Goal: Task Accomplishment & Management: Complete application form

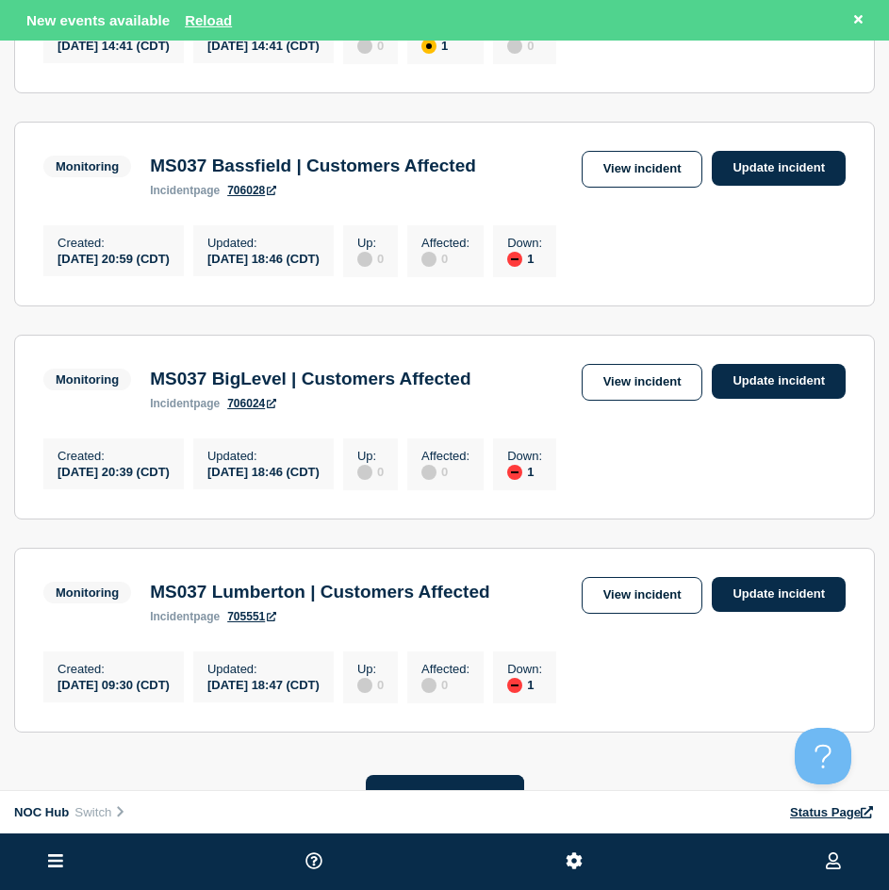
scroll to position [566, 0]
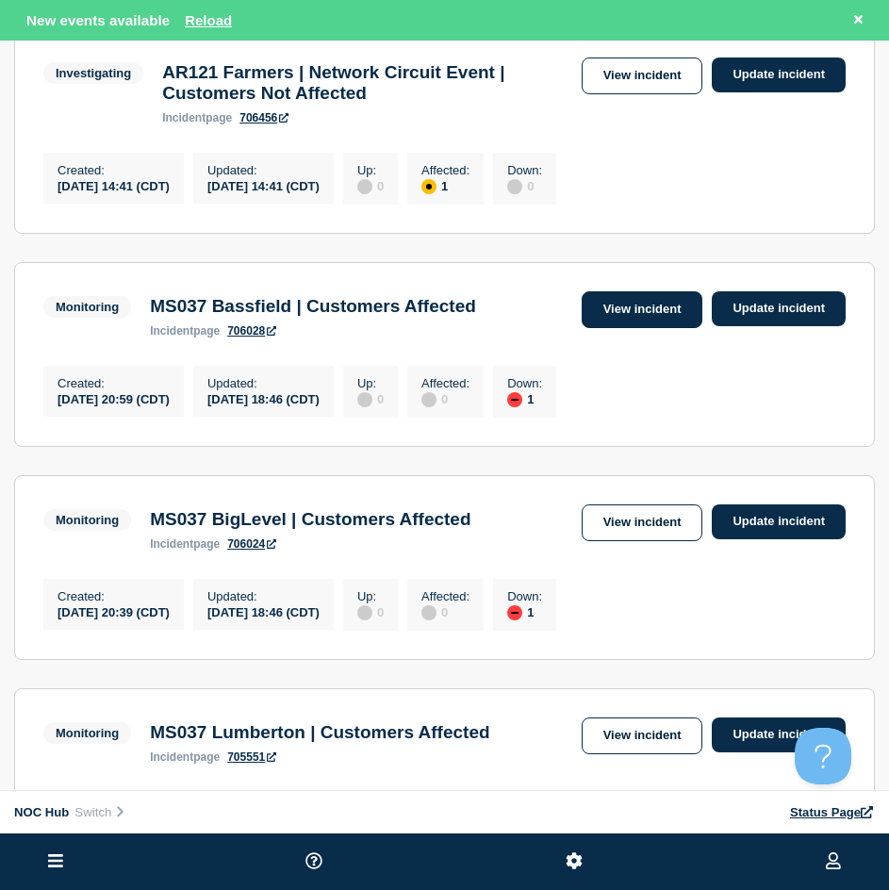
click at [665, 328] on link "View incident" at bounding box center [643, 309] width 122 height 37
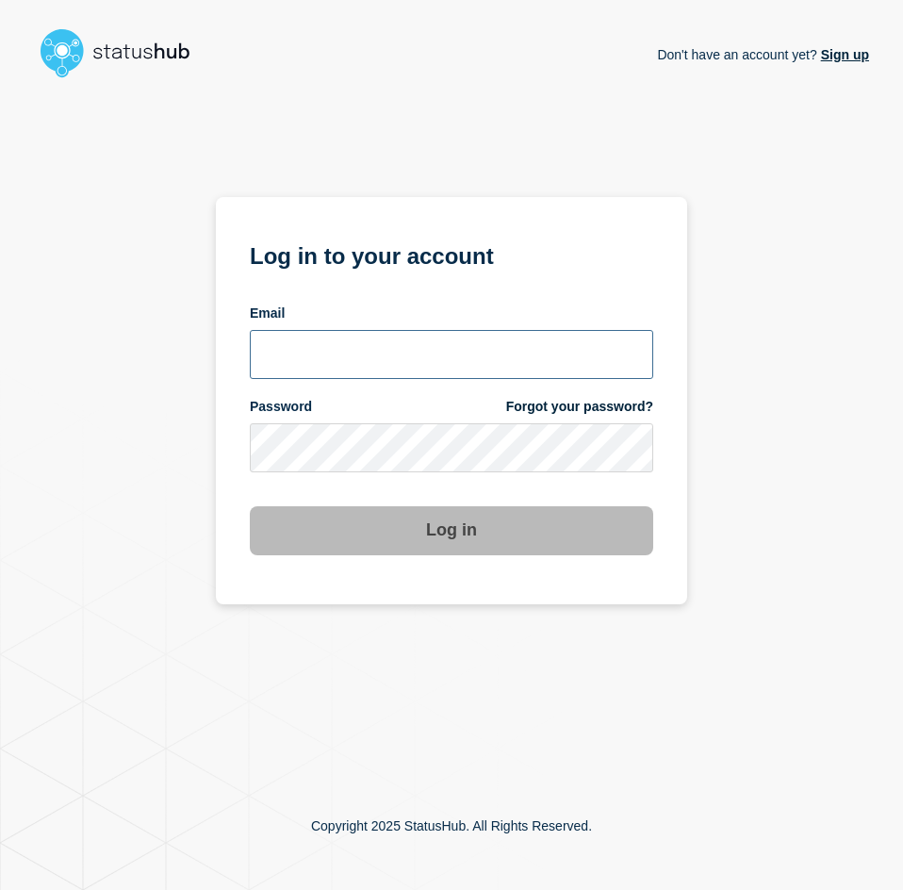
click at [361, 376] on input "email input" at bounding box center [451, 354] width 403 height 49
type input "[EMAIL_ADDRESS][PERSON_NAME][DOMAIN_NAME]"
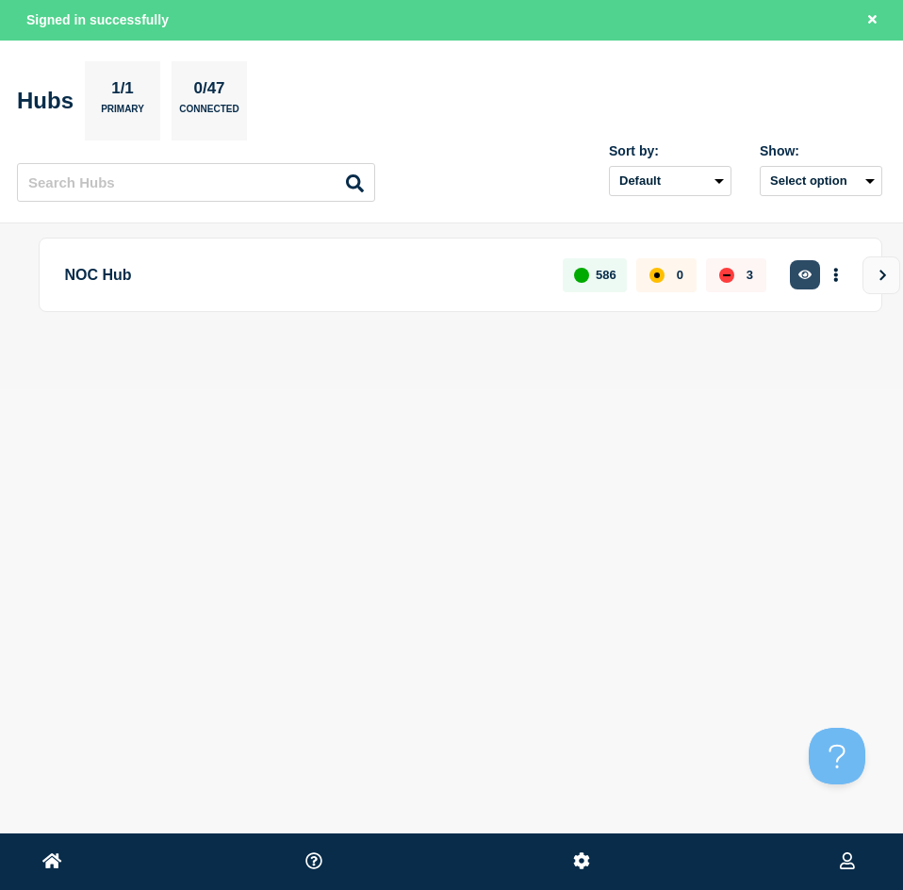
click at [802, 279] on icon "button" at bounding box center [805, 275] width 14 height 12
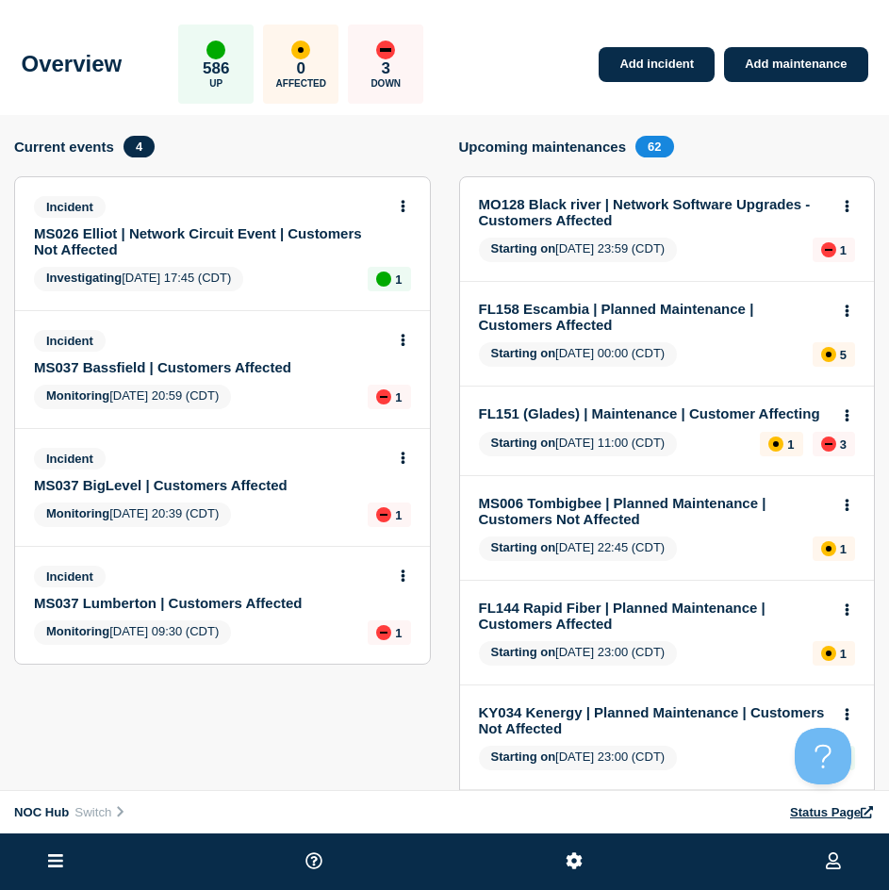
click at [202, 356] on div "Incident MS037 Bassfield | Customers Affected" at bounding box center [214, 352] width 361 height 45
click at [204, 366] on link "MS037 Bassfield | Customers Affected" at bounding box center [210, 367] width 352 height 16
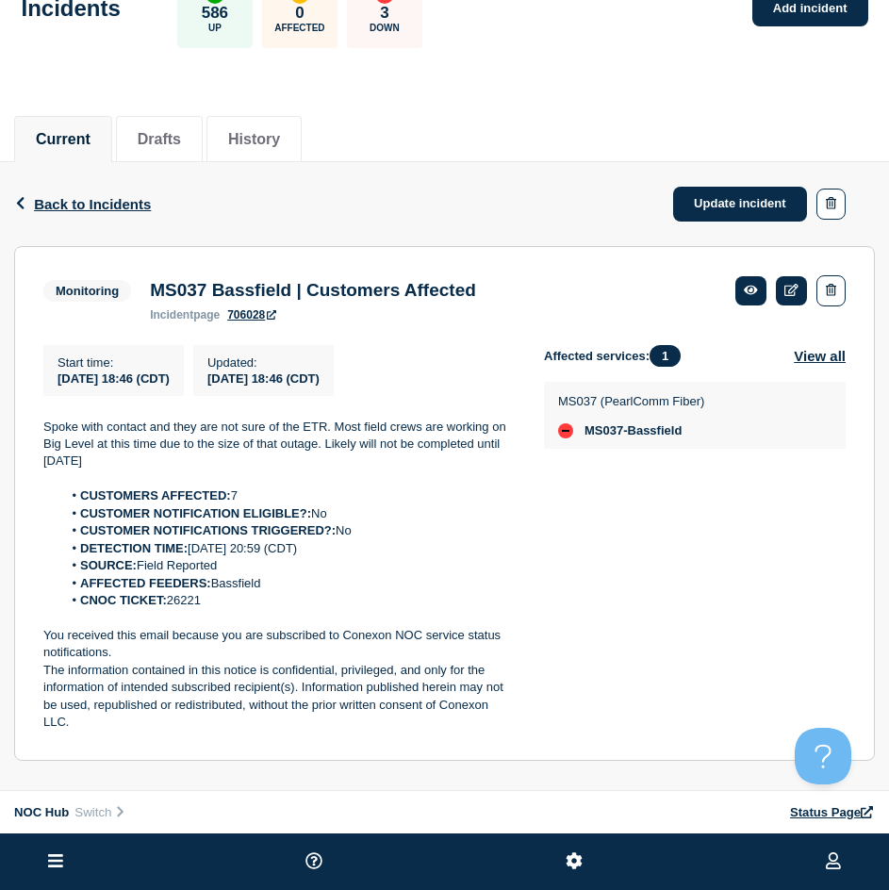
scroll to position [94, 0]
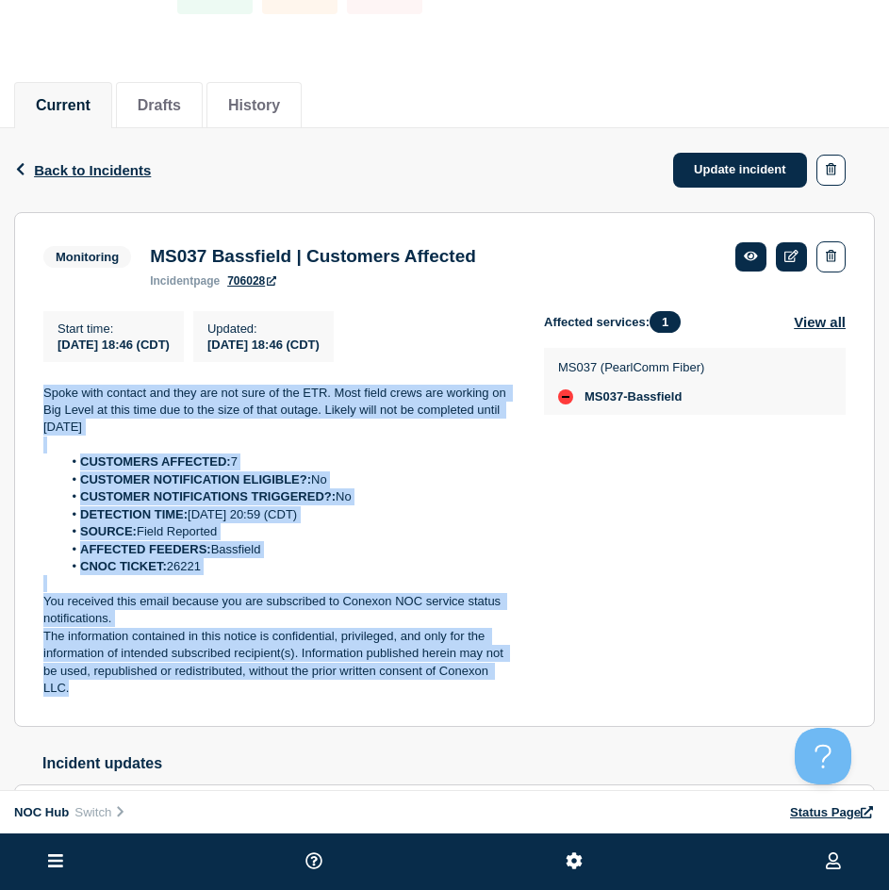
drag, startPoint x: 99, startPoint y: 634, endPoint x: 36, endPoint y: 380, distance: 262.2
click at [36, 380] on section "Monitoring MS037 Bassfield | Customers Affected incident page 706028 Start time…" at bounding box center [444, 469] width 861 height 515
click at [731, 182] on link "Update incident" at bounding box center [740, 170] width 134 height 35
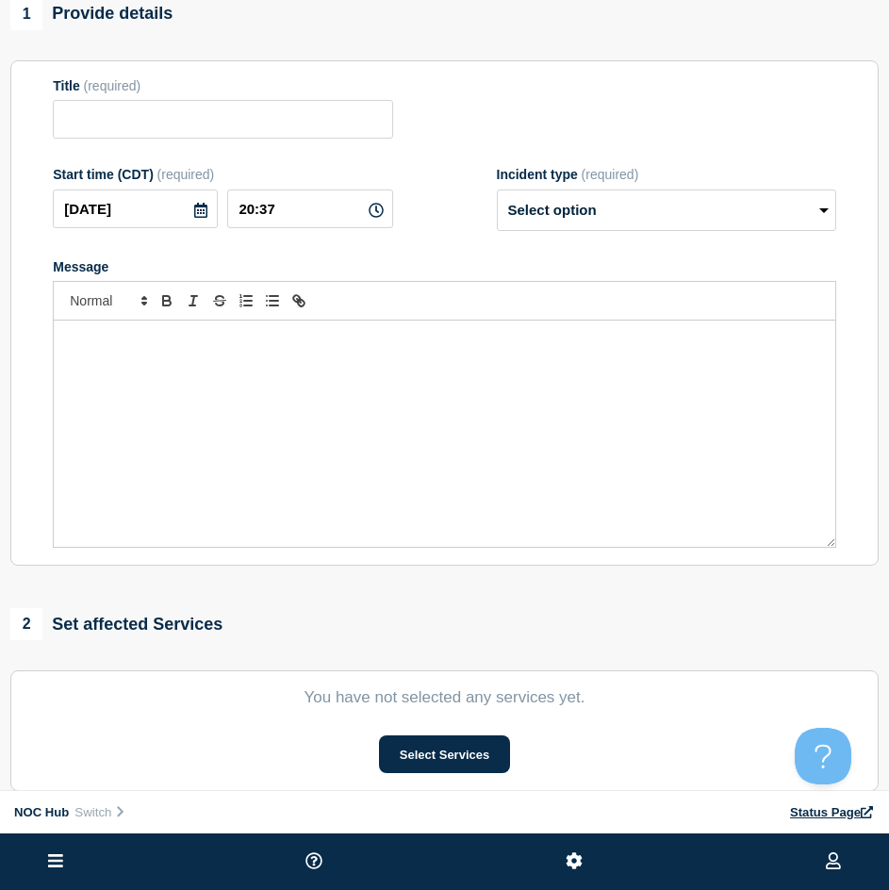
type input "MS037 Bassfield | Customers Affected"
click at [342, 401] on div "Message" at bounding box center [444, 433] width 781 height 226
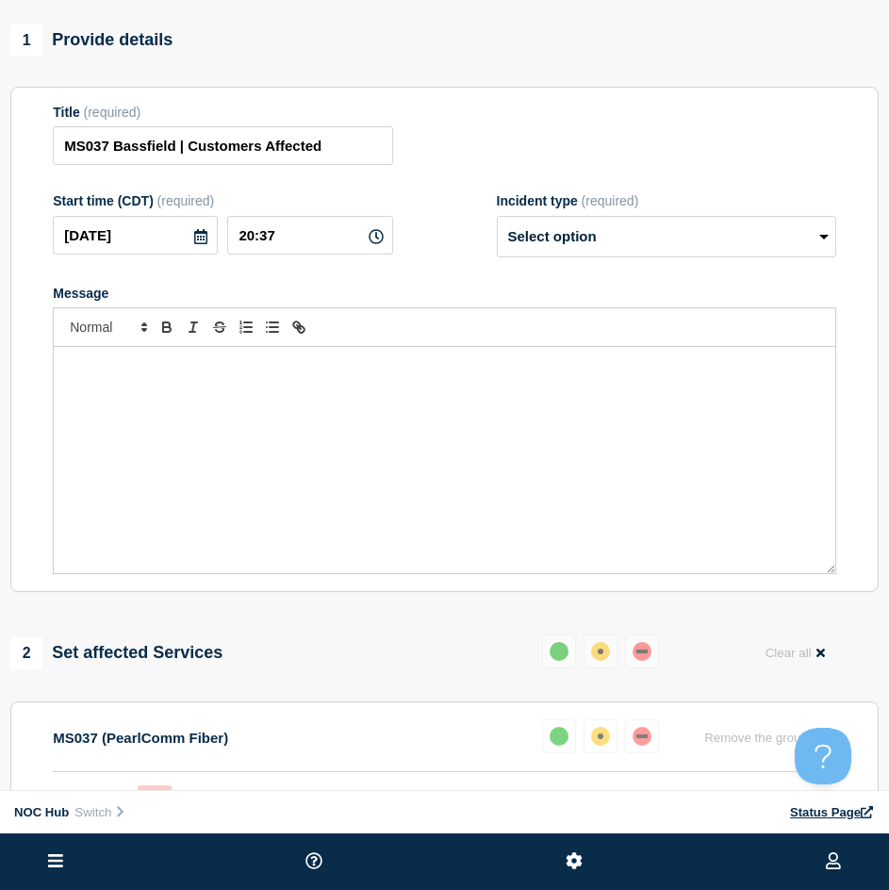
scroll to position [26, 0]
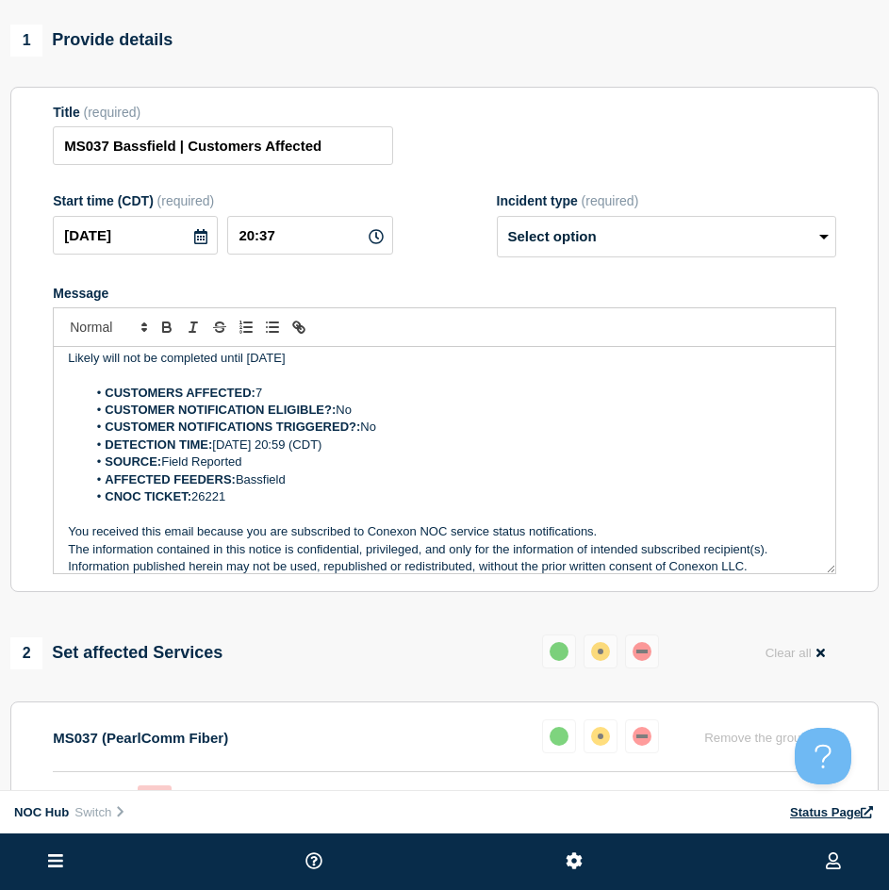
drag, startPoint x: 519, startPoint y: 269, endPoint x: 536, endPoint y: 261, distance: 18.6
click at [520, 269] on form "Title (required) MS037 Bassfield | Customers Affected Start time (CDT) (require…" at bounding box center [444, 340] width 783 height 470
click at [538, 257] on select "Select option Investigating Identified Monitoring Resolved" at bounding box center [666, 236] width 339 height 41
select select "resolved"
click at [497, 224] on select "Select option Investigating Identified Monitoring Resolved" at bounding box center [666, 236] width 339 height 41
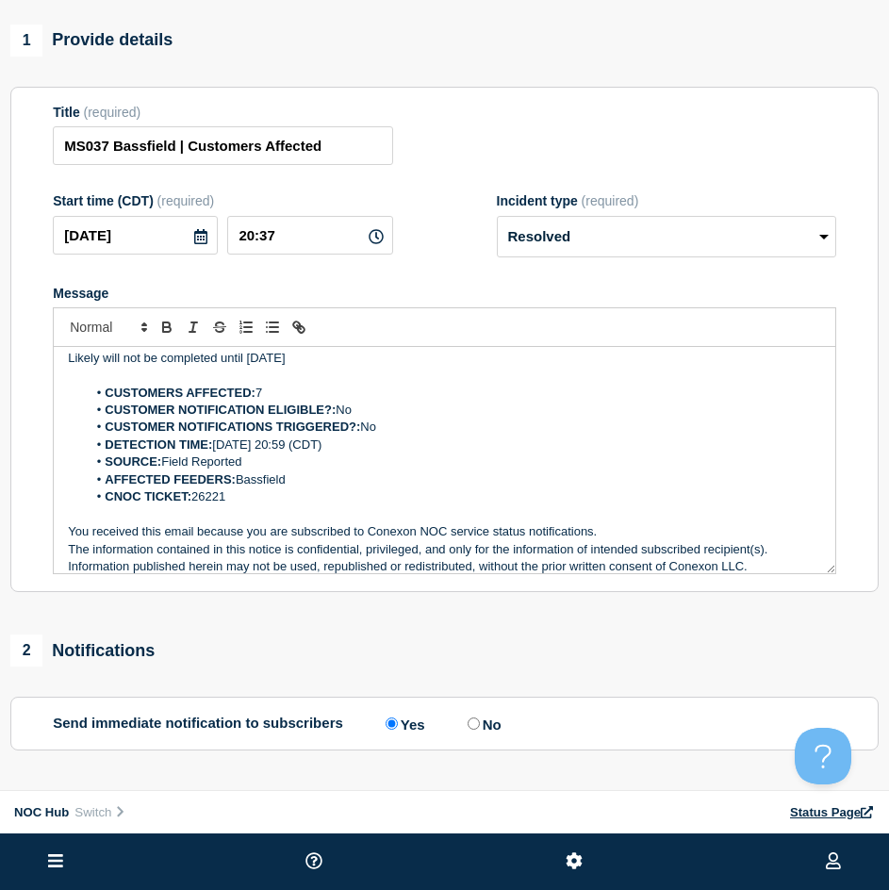
scroll to position [0, 0]
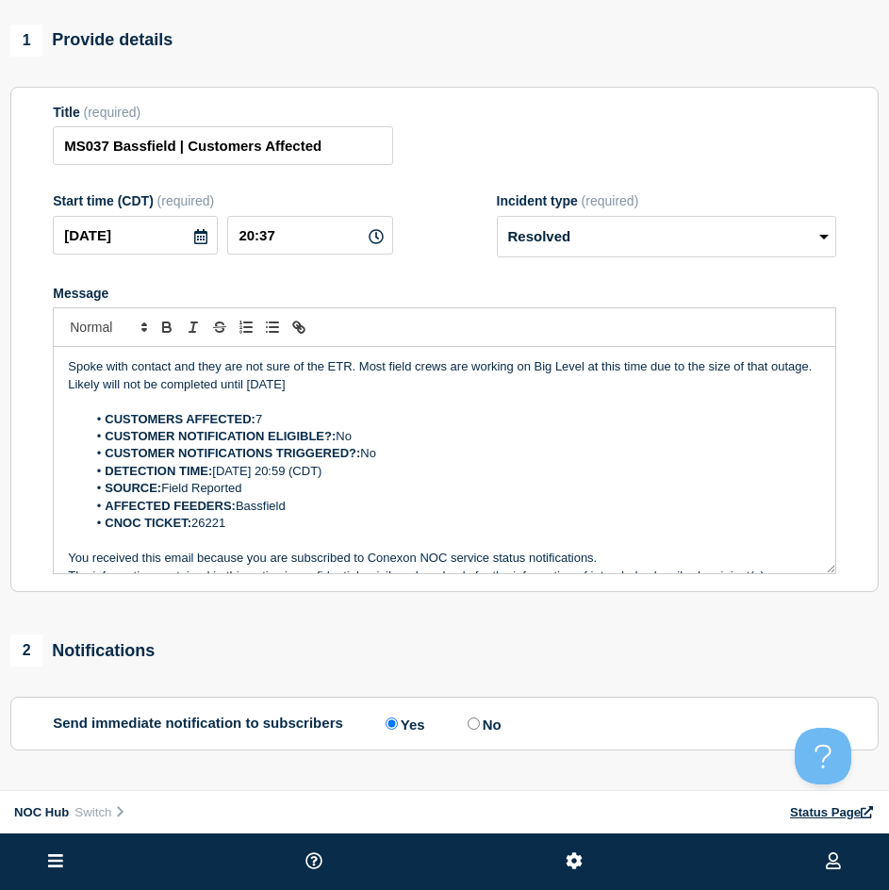
drag, startPoint x: 337, startPoint y: 372, endPoint x: -127, endPoint y: 343, distance: 465.6
click at [0, 343] on html "Home Hub Operations Overview Incident Maintenance Platform Alert Subscribers Te…" at bounding box center [444, 351] width 889 height 890
click at [452, 428] on li "CUSTOMERS AFFECTED: 7" at bounding box center [454, 419] width 734 height 17
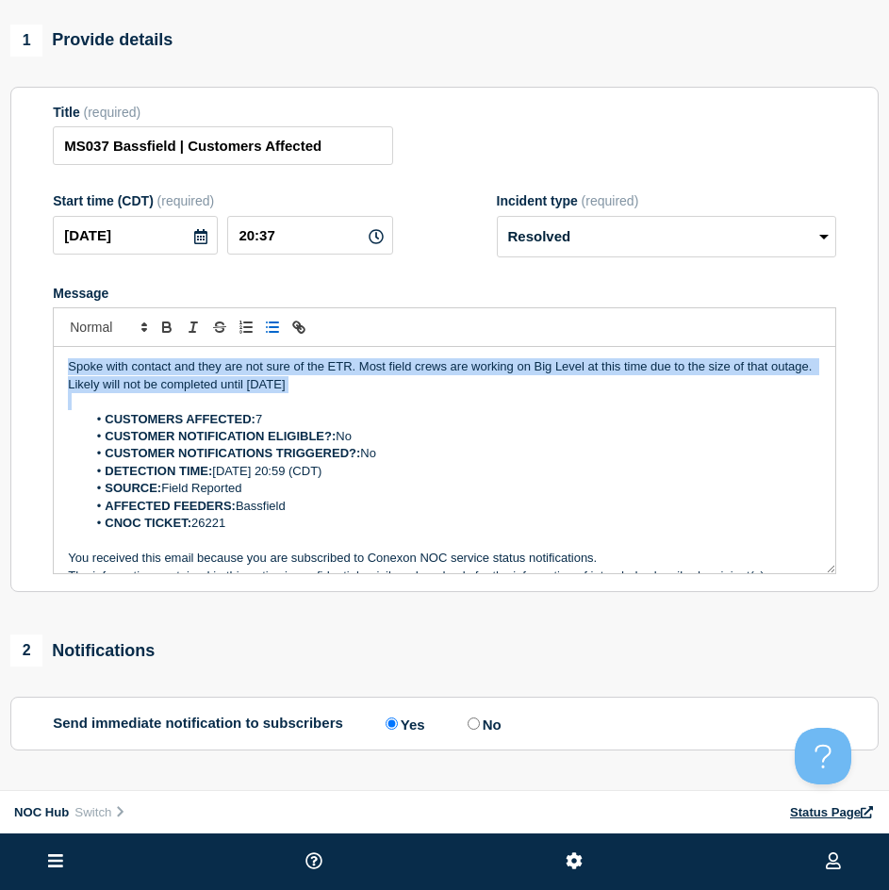
drag, startPoint x: 212, startPoint y: 372, endPoint x: 2, endPoint y: 349, distance: 211.5
click at [2, 349] on div "1 Provide details Title (required) MS037 Bassfield | Customers Affected Start t…" at bounding box center [444, 620] width 889 height 1190
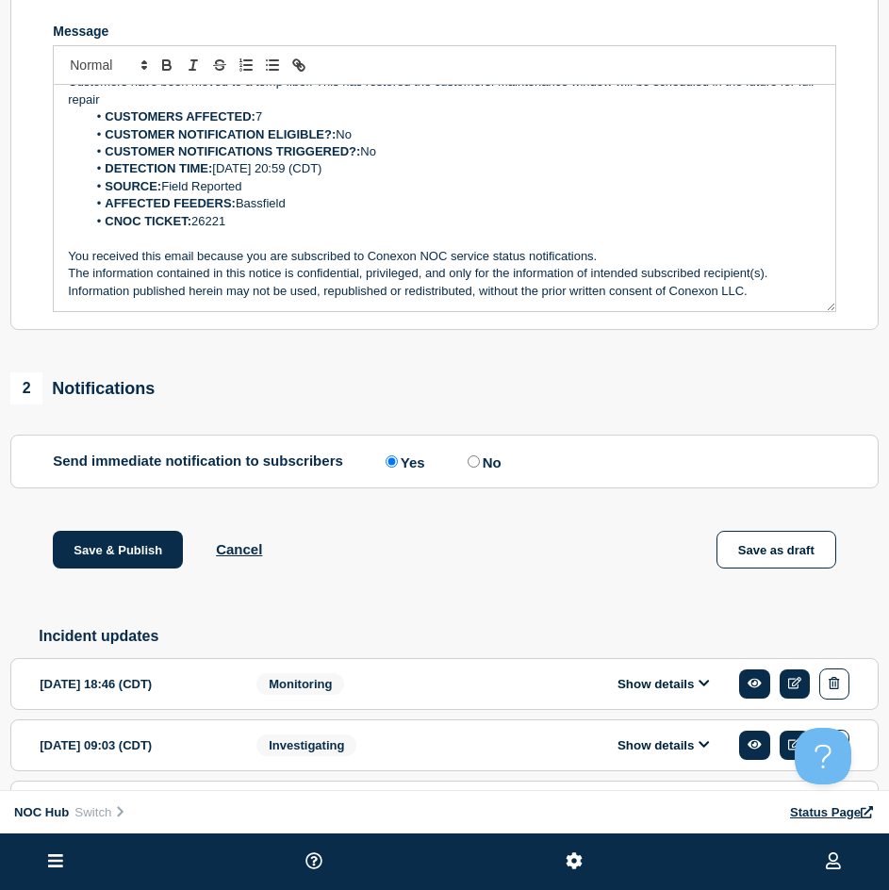
scroll to position [471, 0]
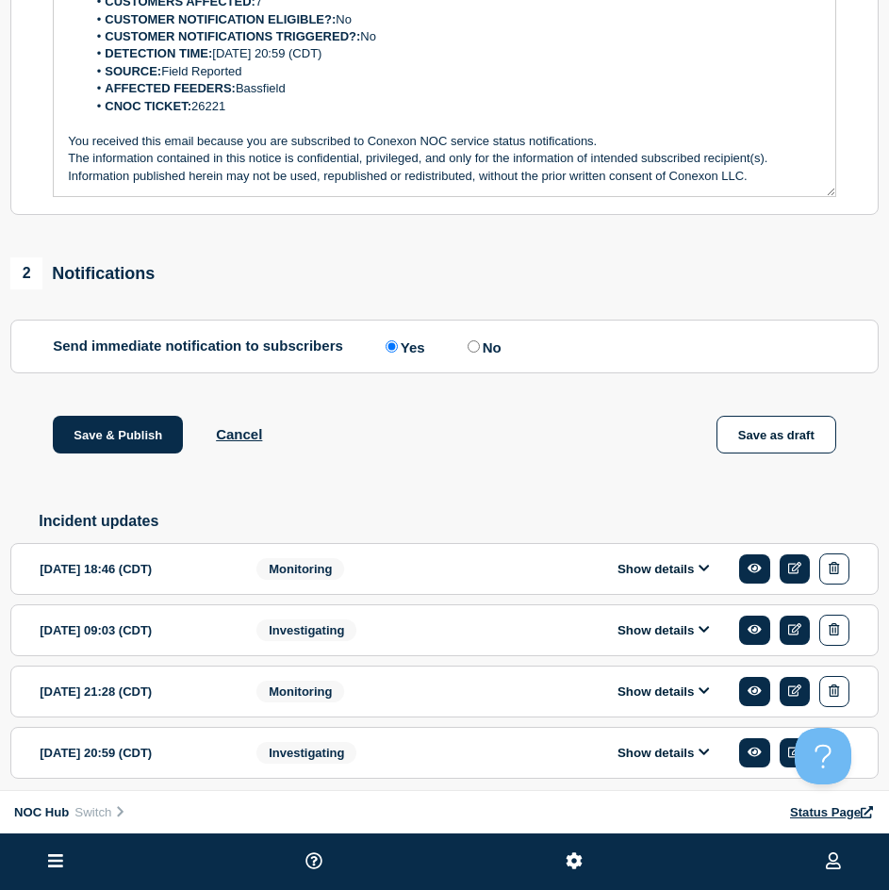
click at [153, 477] on div "Save & Publish Cancel Save as draft" at bounding box center [444, 458] width 868 height 85
click at [135, 453] on button "Save & Publish" at bounding box center [118, 435] width 130 height 38
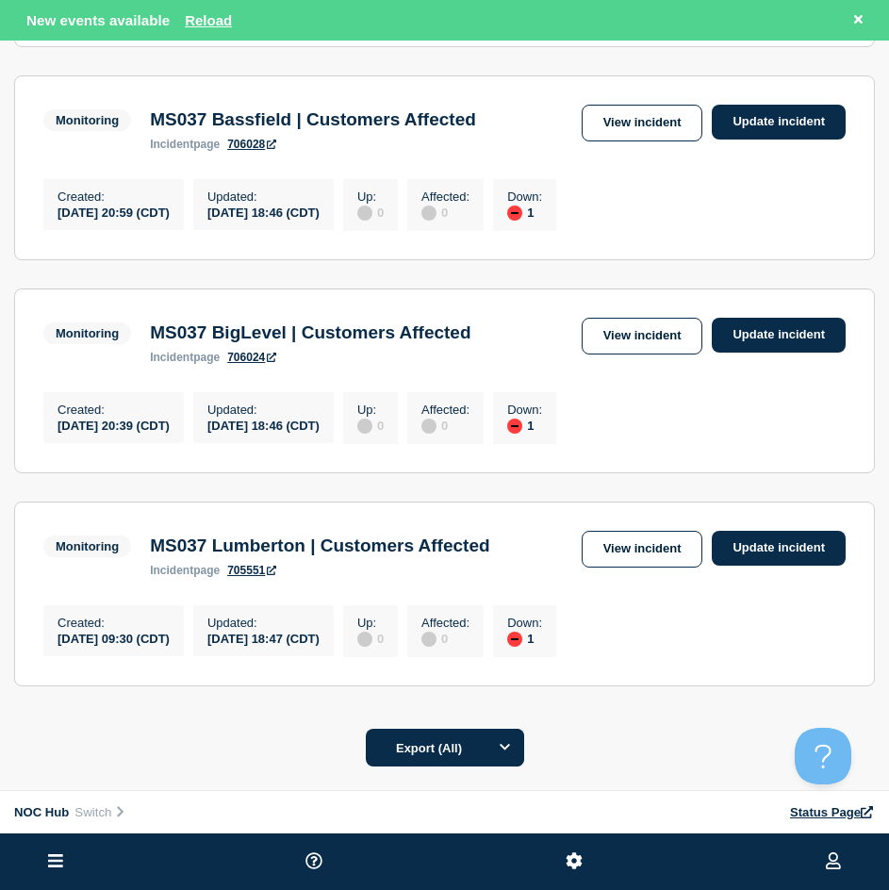
scroll to position [566, 0]
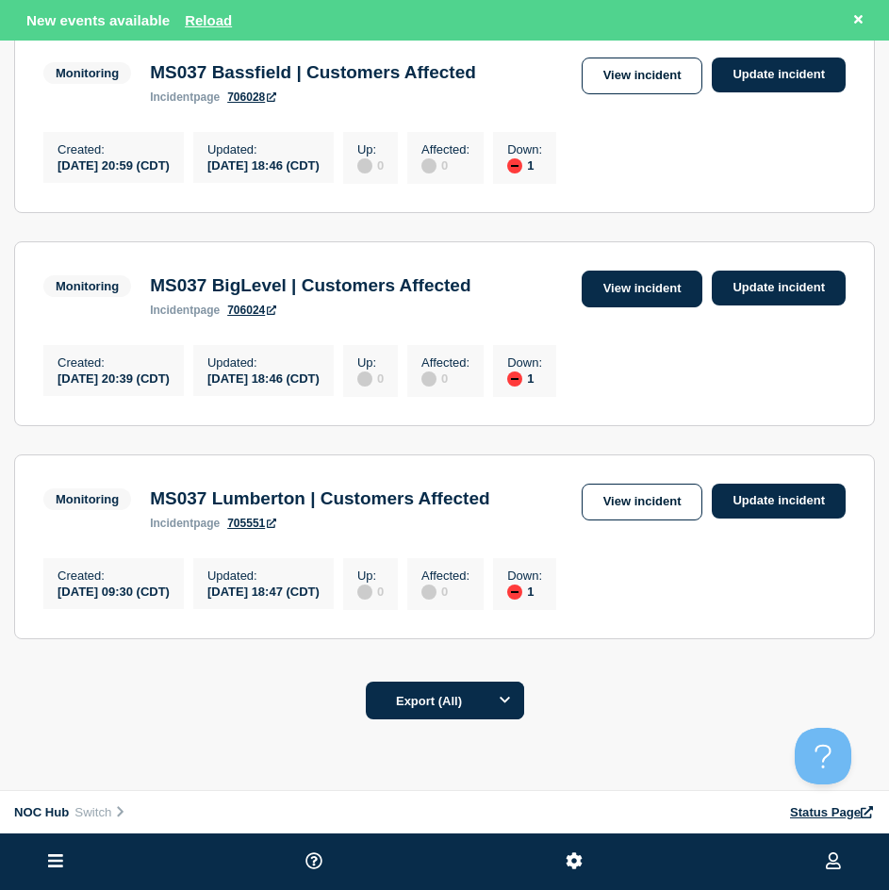
click at [675, 307] on link "View incident" at bounding box center [643, 288] width 122 height 37
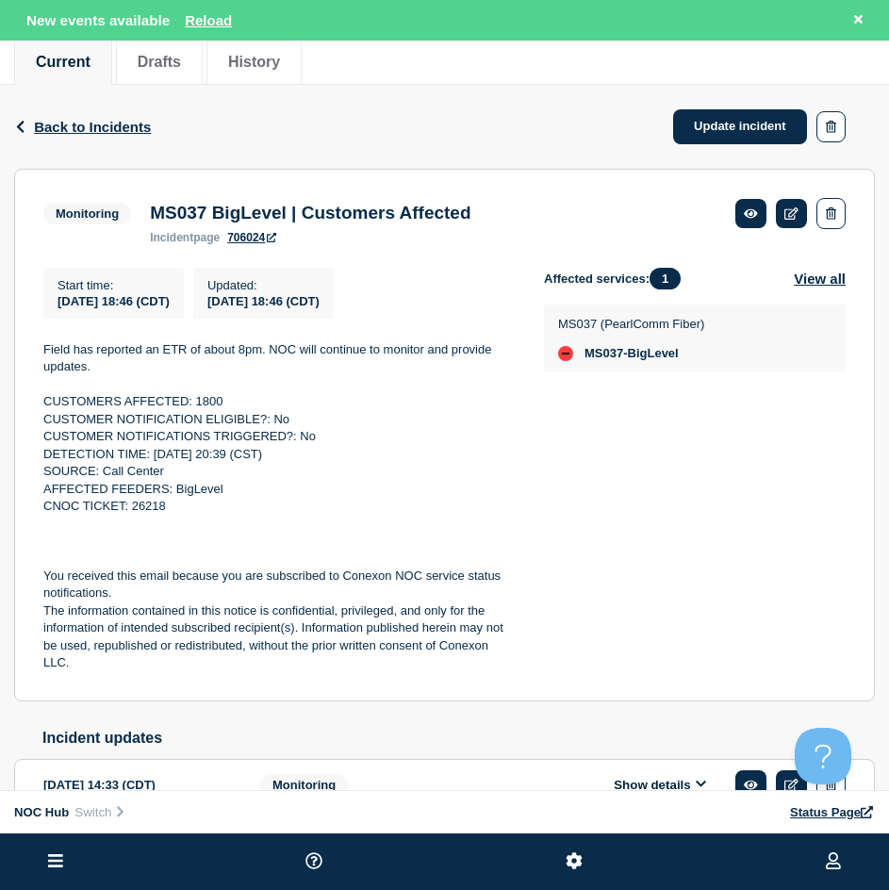
scroll to position [283, 0]
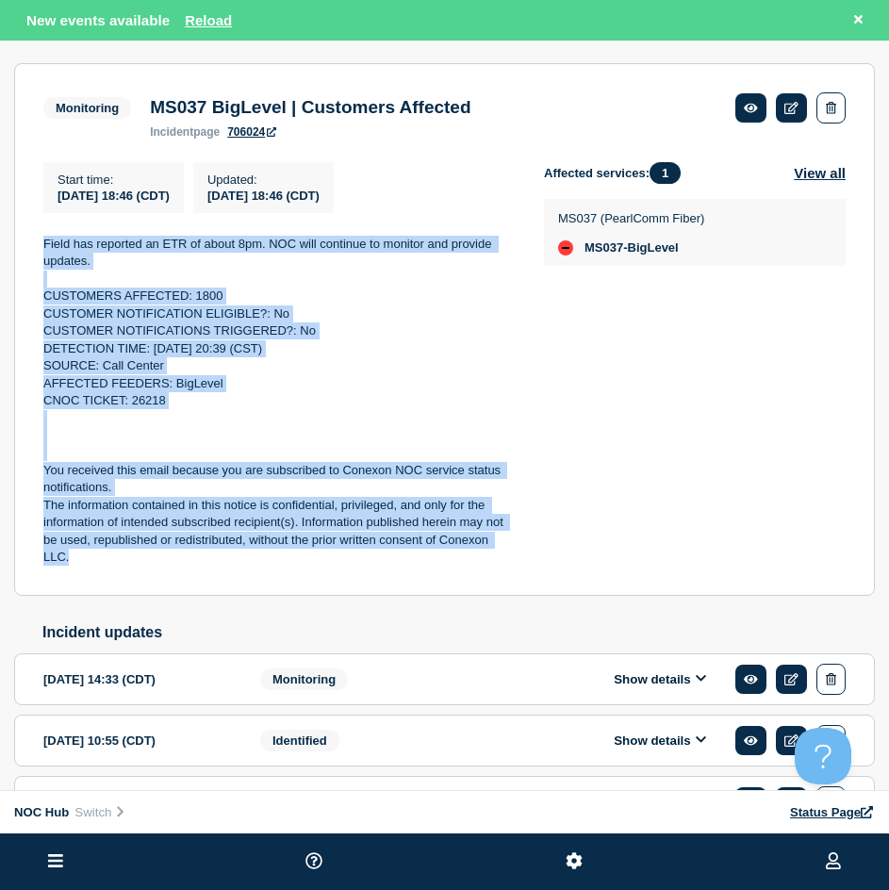
drag, startPoint x: 191, startPoint y: 566, endPoint x: 38, endPoint y: 248, distance: 352.8
click at [38, 248] on section "Monitoring MS037 BigLevel | Customers Affected incident page 706024 Start time …" at bounding box center [444, 329] width 861 height 533
copy div "Field has reported an ETR of about 8pm. NOC will continue to monitor and provid…"
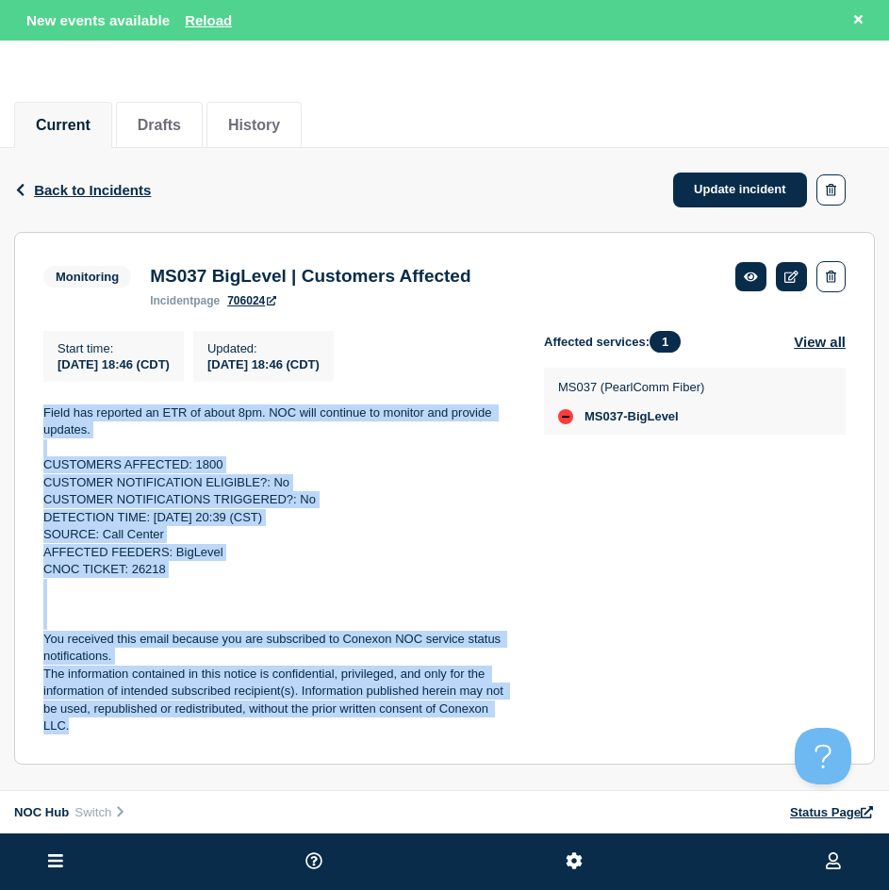
scroll to position [94, 0]
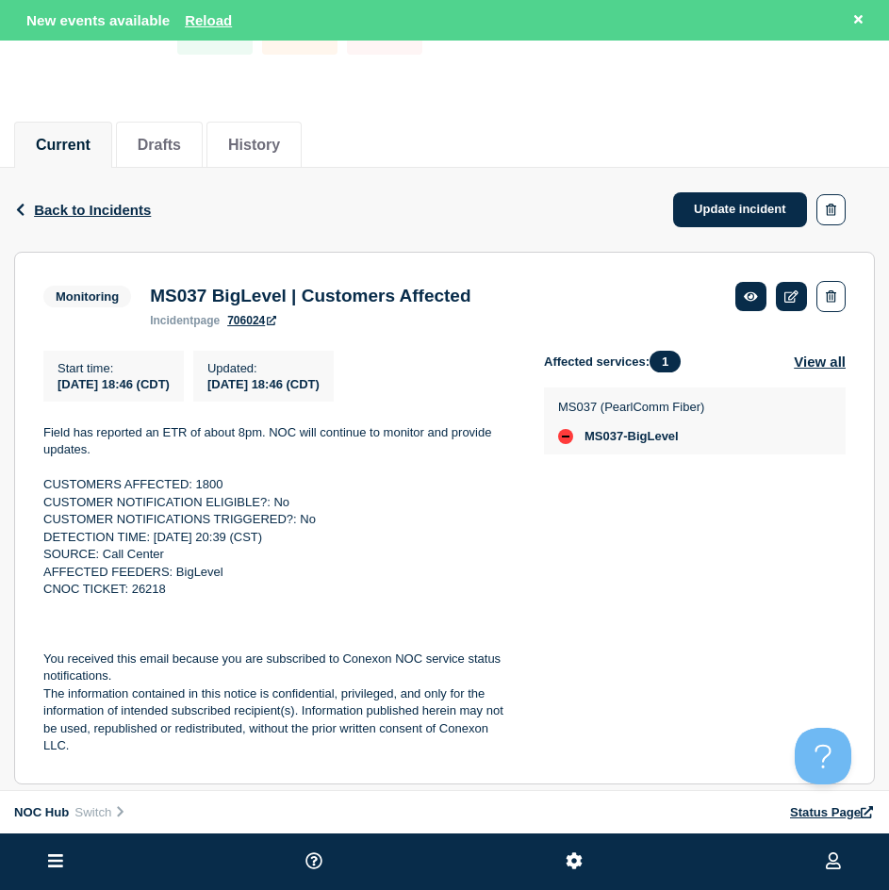
click at [797, 184] on div "Back Back to Incidents Update incident" at bounding box center [444, 210] width 861 height 84
click at [755, 205] on link "Update incident" at bounding box center [740, 209] width 134 height 35
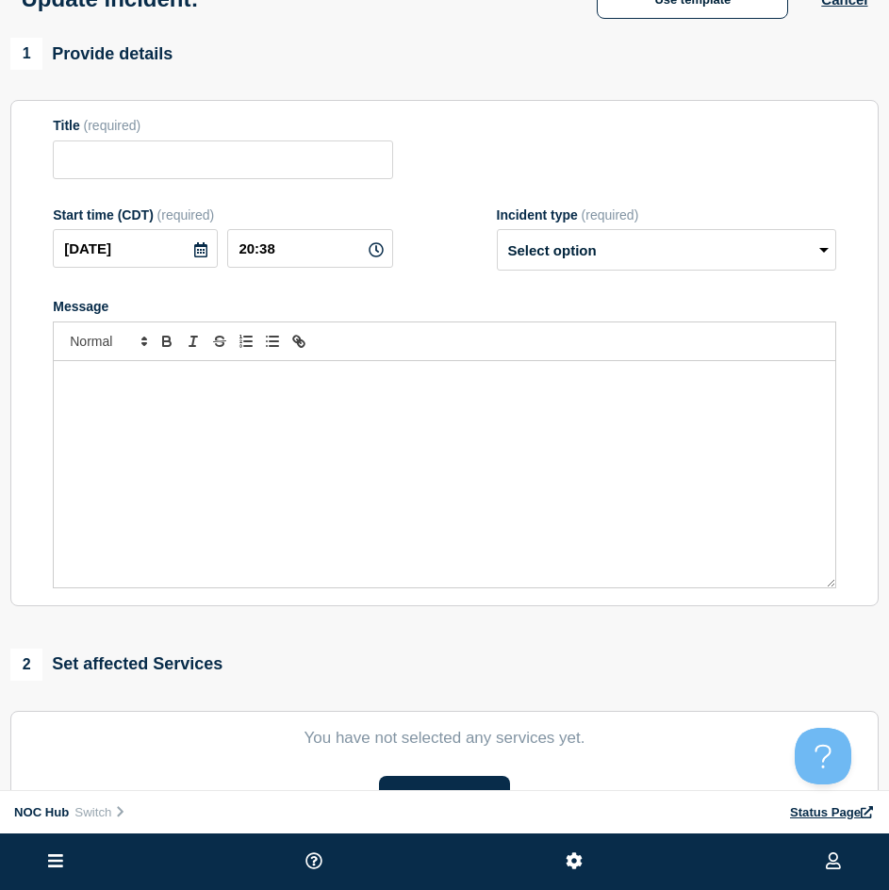
type input "MS037 BigLevel | Customers Affected"
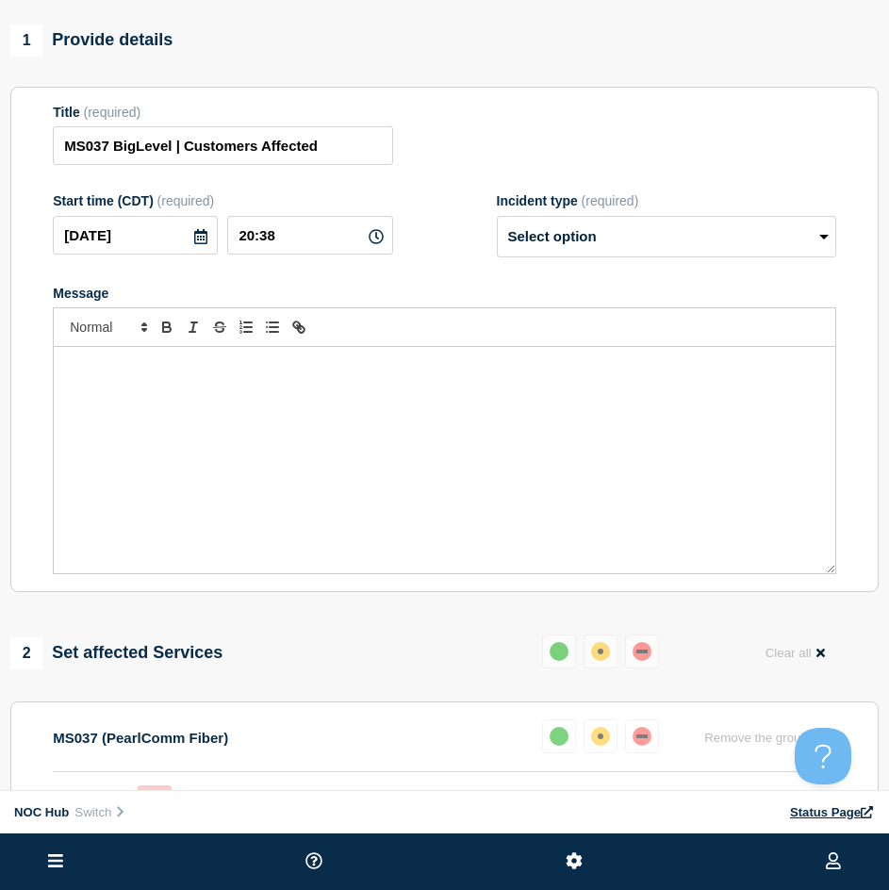
click at [272, 402] on div "Message" at bounding box center [444, 460] width 781 height 226
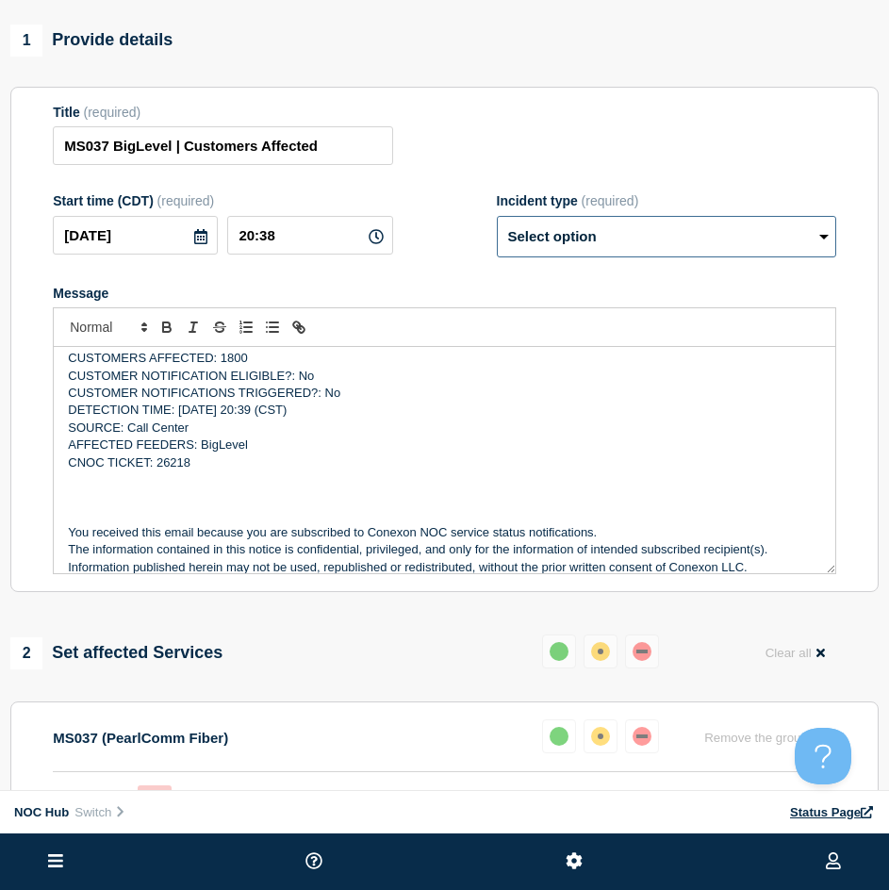
click at [591, 239] on select "Select option Investigating Identified Monitoring Resolved" at bounding box center [666, 236] width 339 height 41
select select "monitoring"
click at [497, 224] on select "Select option Investigating Identified Monitoring Resolved" at bounding box center [666, 236] width 339 height 41
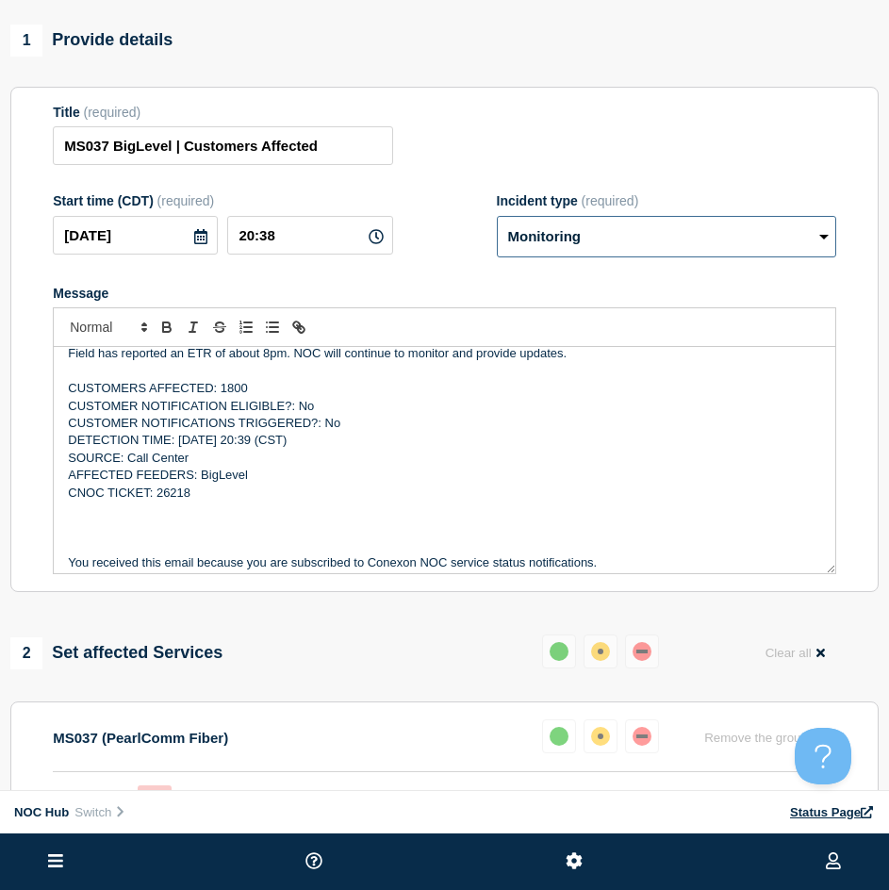
scroll to position [0, 0]
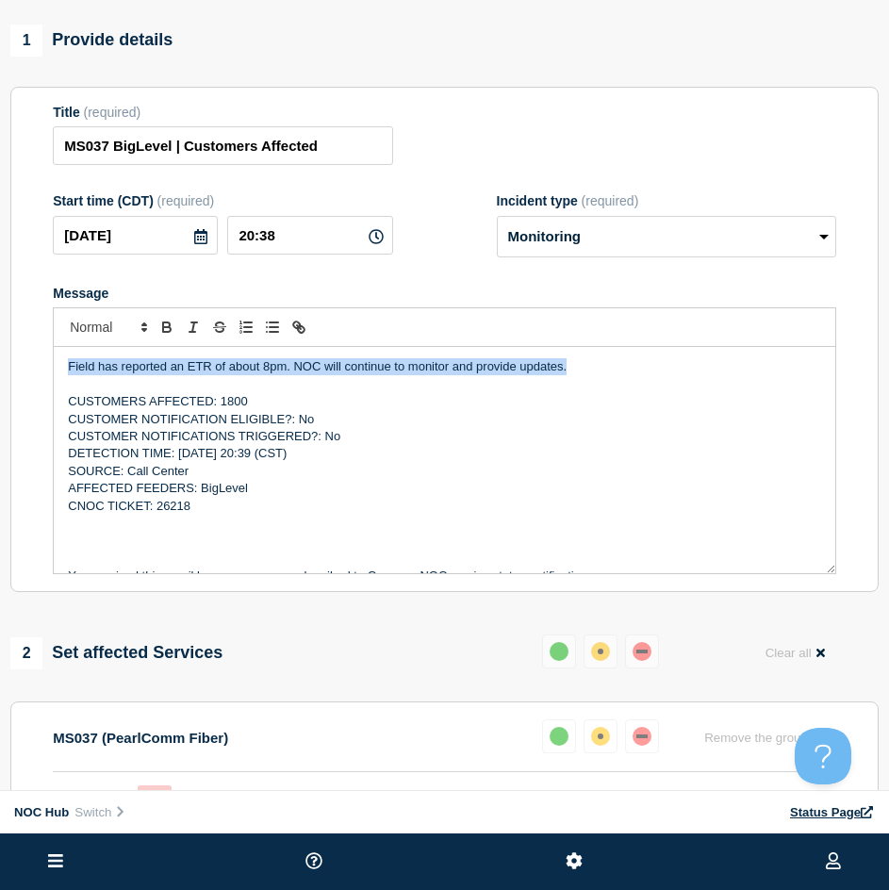
drag, startPoint x: 576, startPoint y: 382, endPoint x: 63, endPoint y: 370, distance: 512.8
click at [63, 370] on div "Field has reported an ETR of about 8pm. NOC will continue to monitor and provid…" at bounding box center [444, 460] width 781 height 226
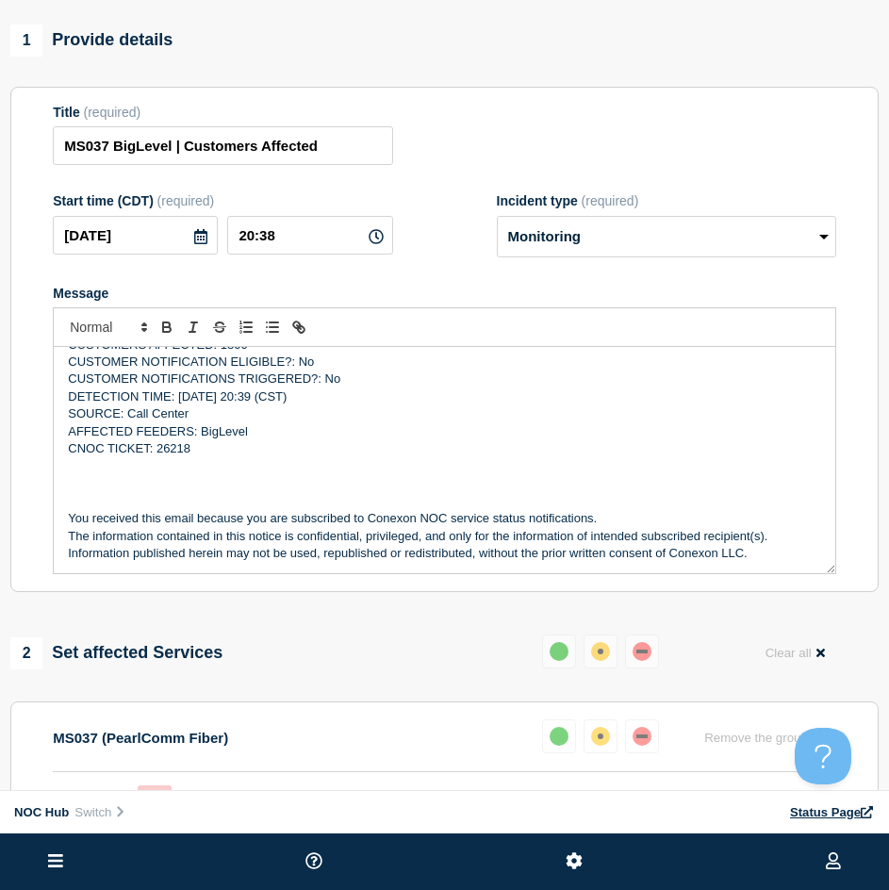
scroll to position [566, 0]
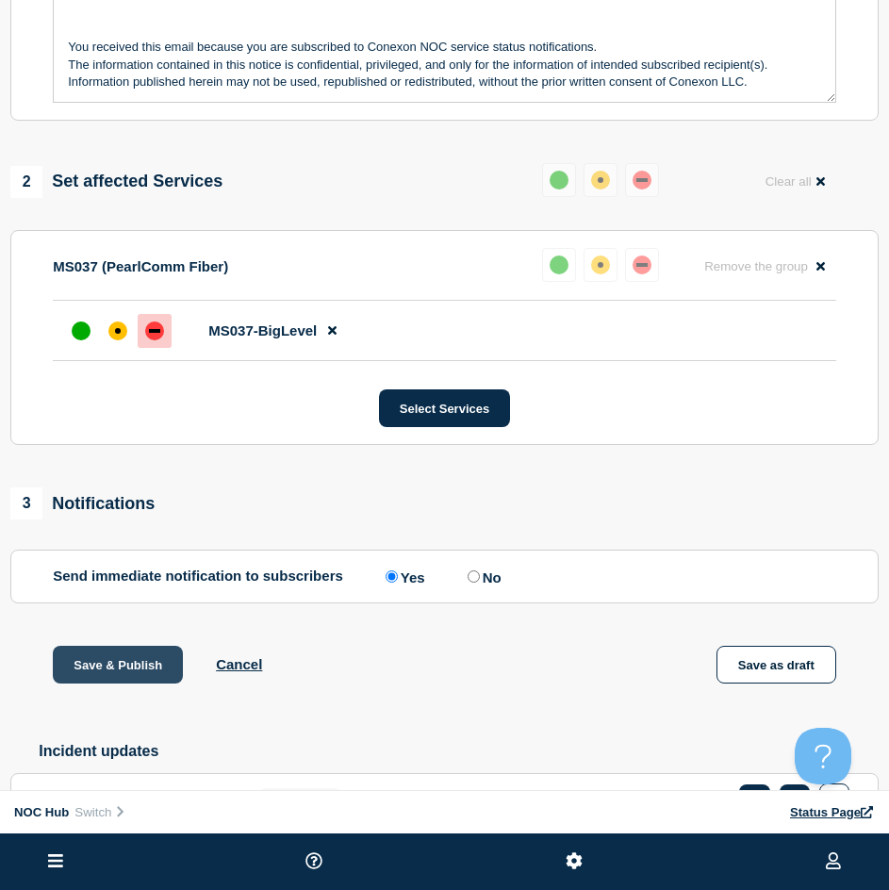
click at [128, 657] on button "Save & Publish" at bounding box center [118, 665] width 130 height 38
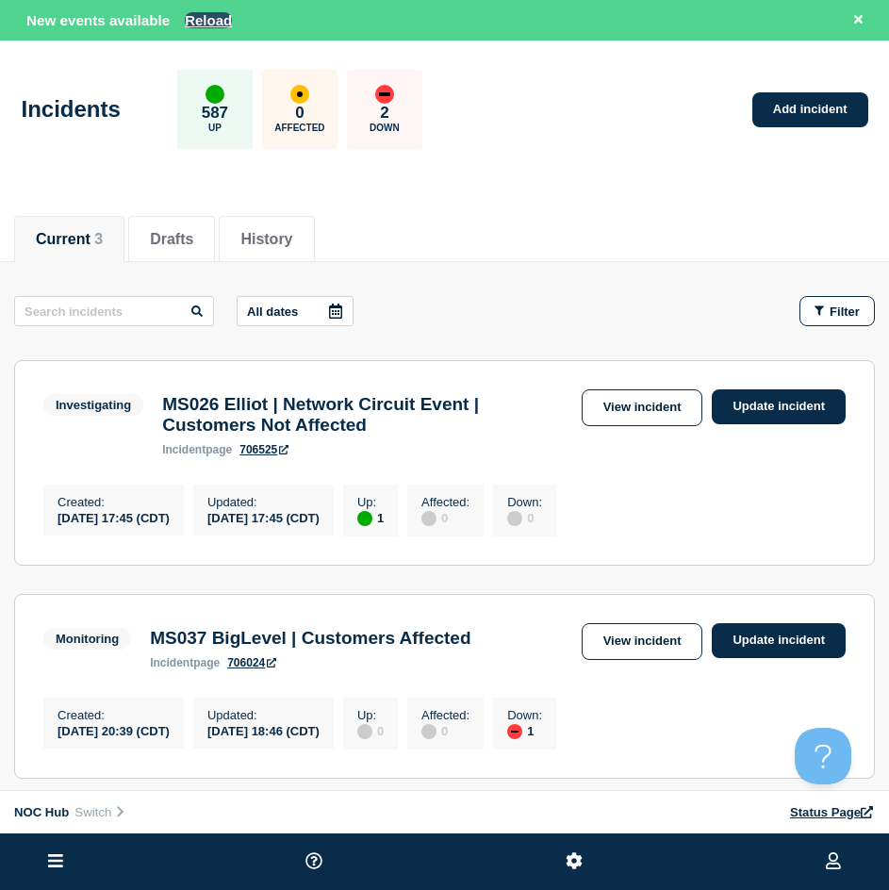
click at [205, 25] on button "Reload" at bounding box center [208, 20] width 47 height 16
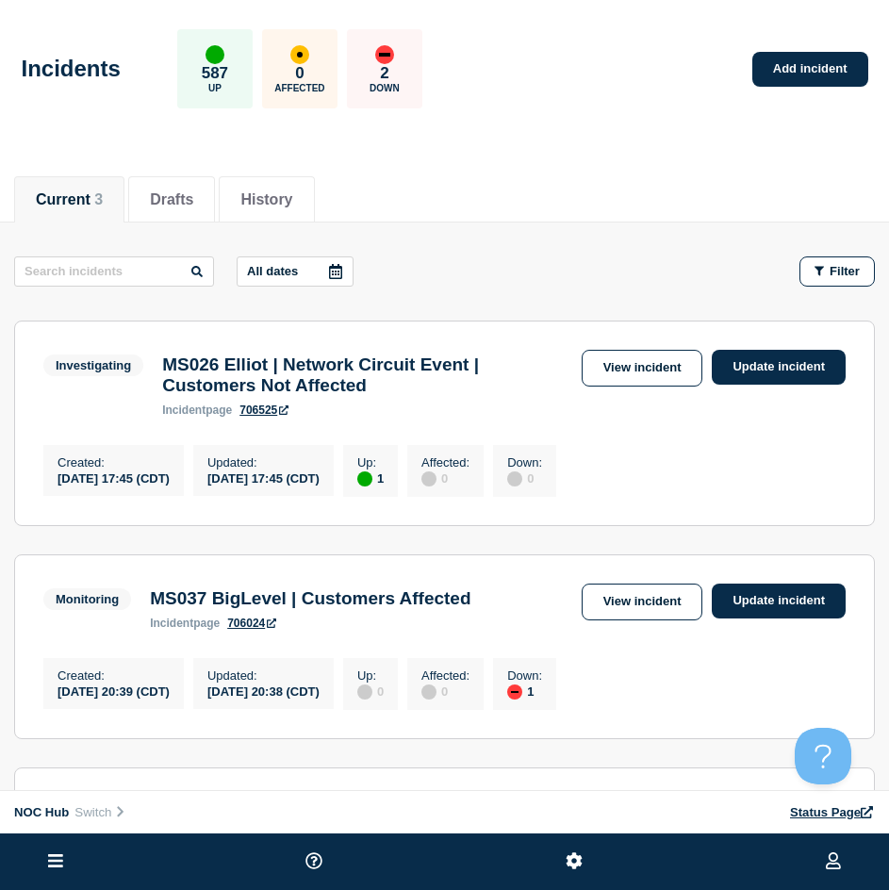
click at [804, 49] on div "Incidents 587 Up 0 Affected 2 Down Add incident" at bounding box center [444, 62] width 889 height 115
click at [817, 59] on link "Add incident" at bounding box center [810, 69] width 116 height 35
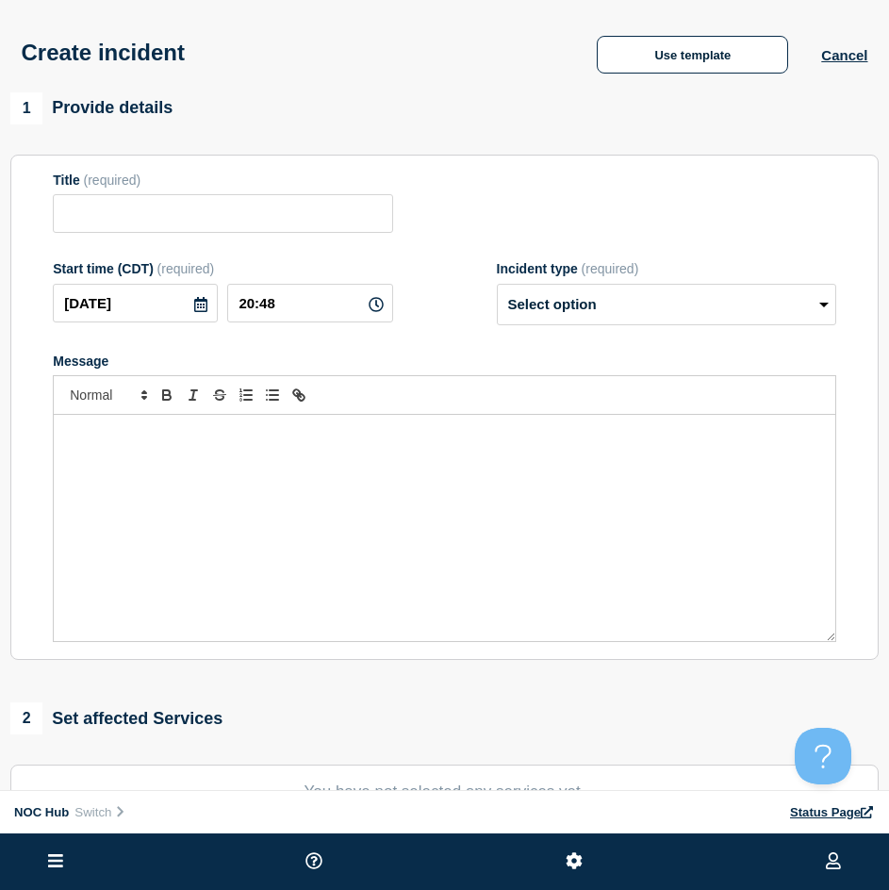
drag, startPoint x: 214, startPoint y: 193, endPoint x: 233, endPoint y: 220, distance: 32.4
click at [219, 195] on div "Title (required)" at bounding box center [222, 202] width 339 height 61
drag, startPoint x: 234, startPoint y: 220, endPoint x: 336, endPoint y: 172, distance: 112.2
click at [235, 220] on input "Title" at bounding box center [222, 213] width 339 height 39
click at [764, 36] on div "Use template Cancel" at bounding box center [715, 54] width 303 height 40
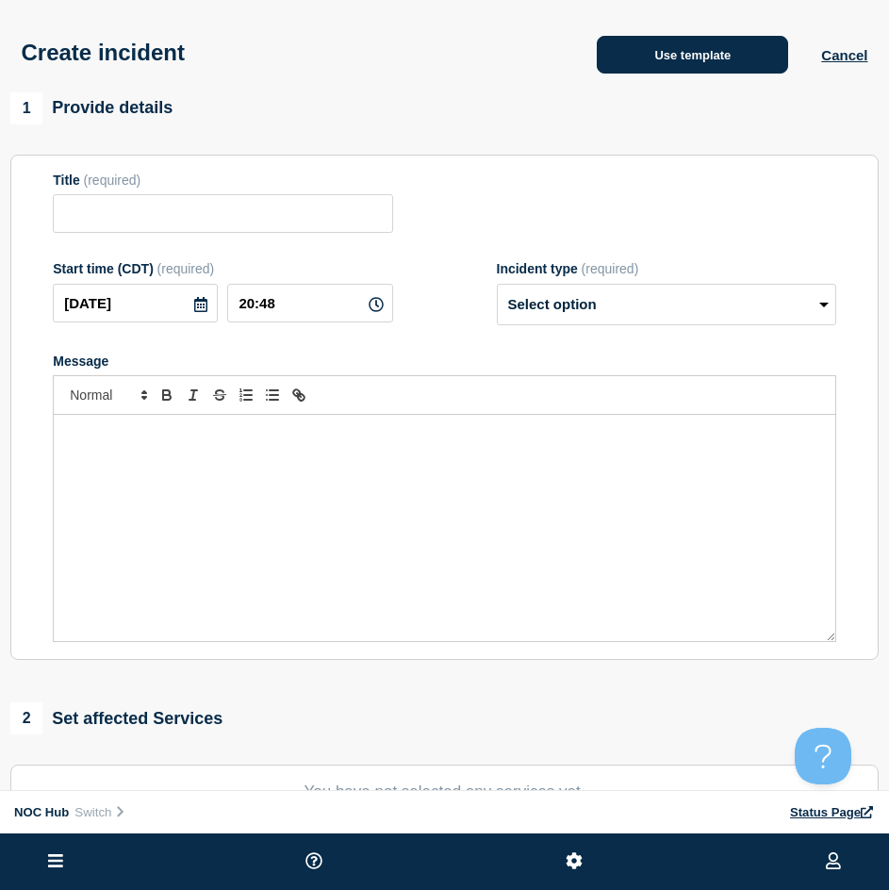
click at [747, 44] on button "Use template" at bounding box center [692, 55] width 191 height 38
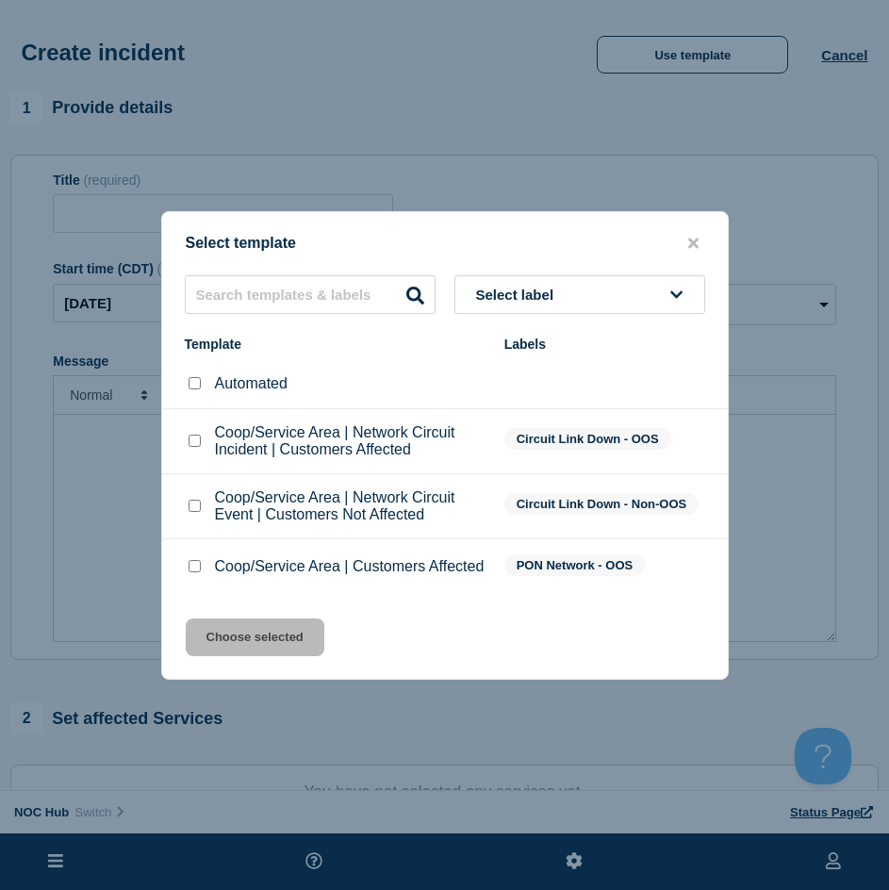
click at [195, 566] on input "Coop/Service Area | Customers Affected checkbox" at bounding box center [195, 566] width 12 height 12
checkbox input "true"
click at [253, 635] on button "Choose selected" at bounding box center [255, 637] width 139 height 38
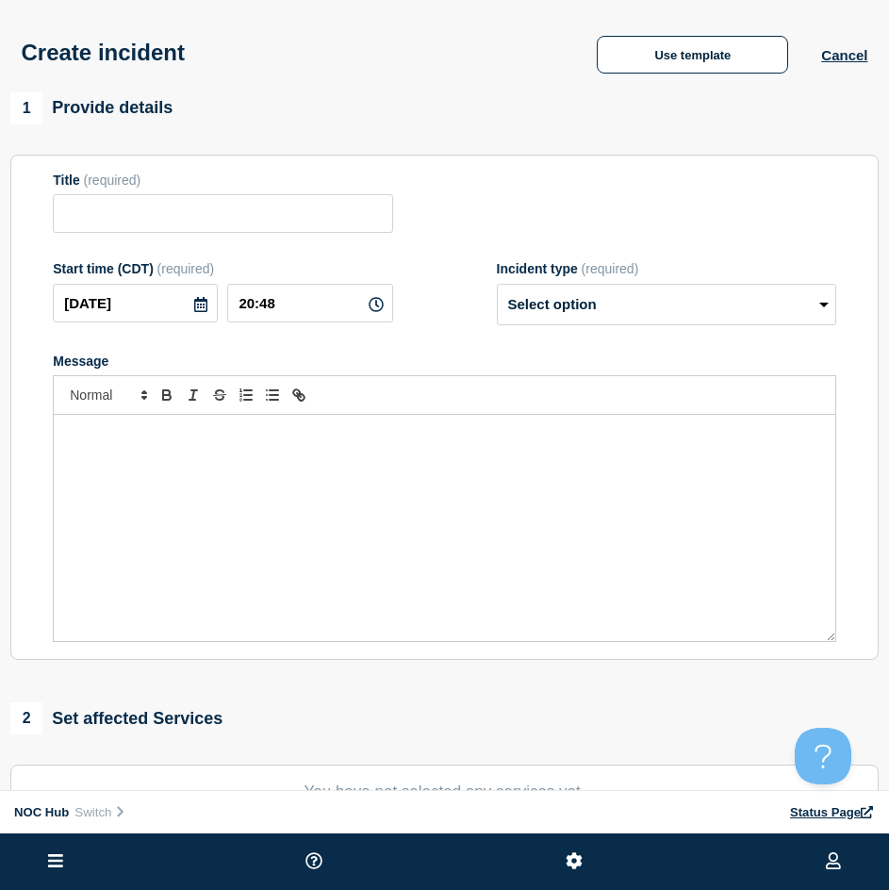
type input "Coop/Service Area | Customers Affected"
select select "investigating"
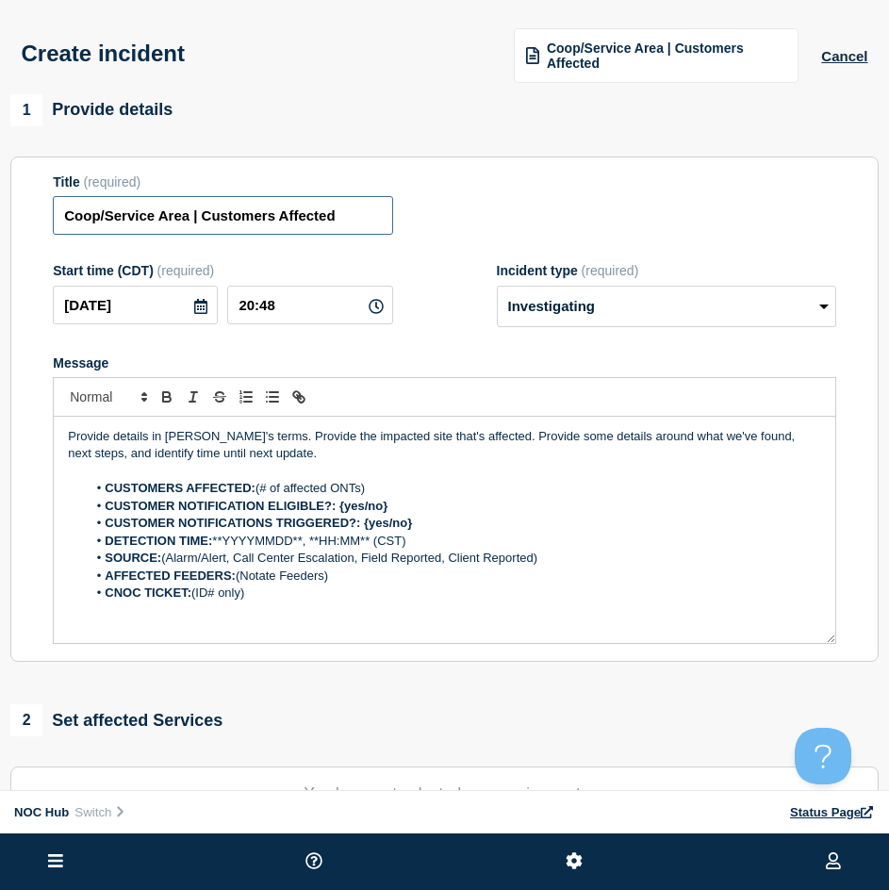
drag, startPoint x: 192, startPoint y: 222, endPoint x: 166, endPoint y: 221, distance: 26.4
click at [166, 221] on input "Coop/Service Area | Customers Affected" at bounding box center [222, 215] width 339 height 39
click at [175, 226] on input "Coop/Service Area | Customers Affected" at bounding box center [222, 215] width 339 height 39
click at [185, 227] on input "Coop/Service Area | Customers Affected" at bounding box center [222, 215] width 339 height 39
click at [188, 223] on input "Coop/Service Area | Customers Affected" at bounding box center [222, 215] width 339 height 39
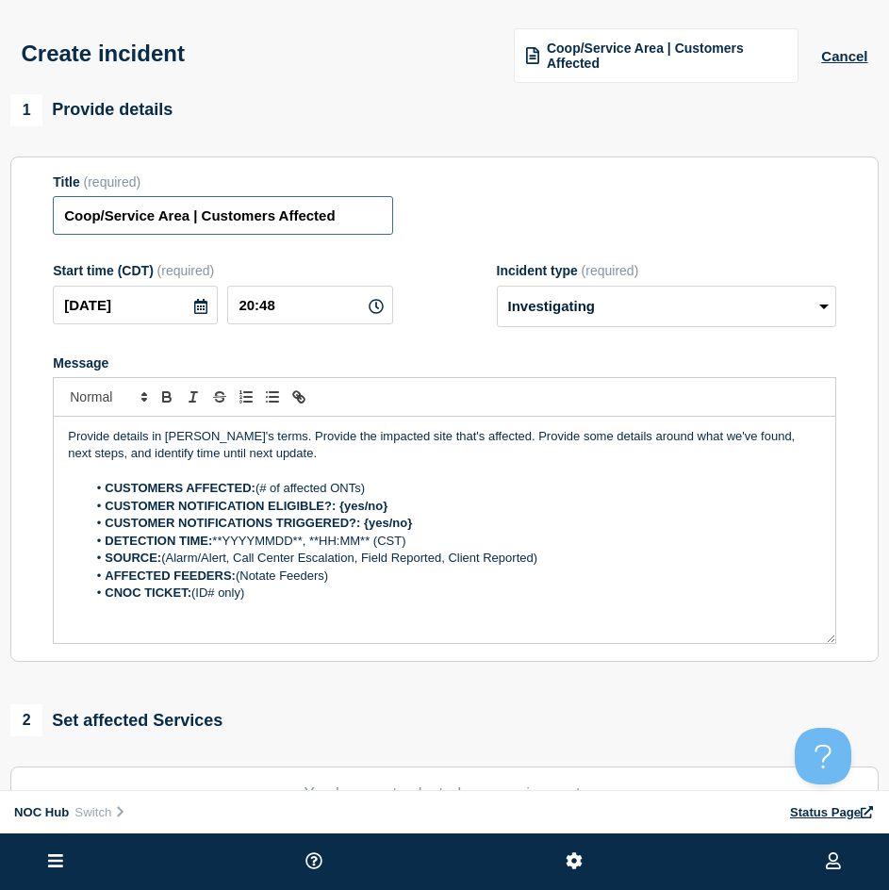
drag, startPoint x: 188, startPoint y: 223, endPoint x: 59, endPoint y: 231, distance: 128.4
click at [59, 231] on input "Coop/Service Area | Customers Affected" at bounding box center [222, 215] width 339 height 39
type input "TN169 Waynesboro | Customers Affected"
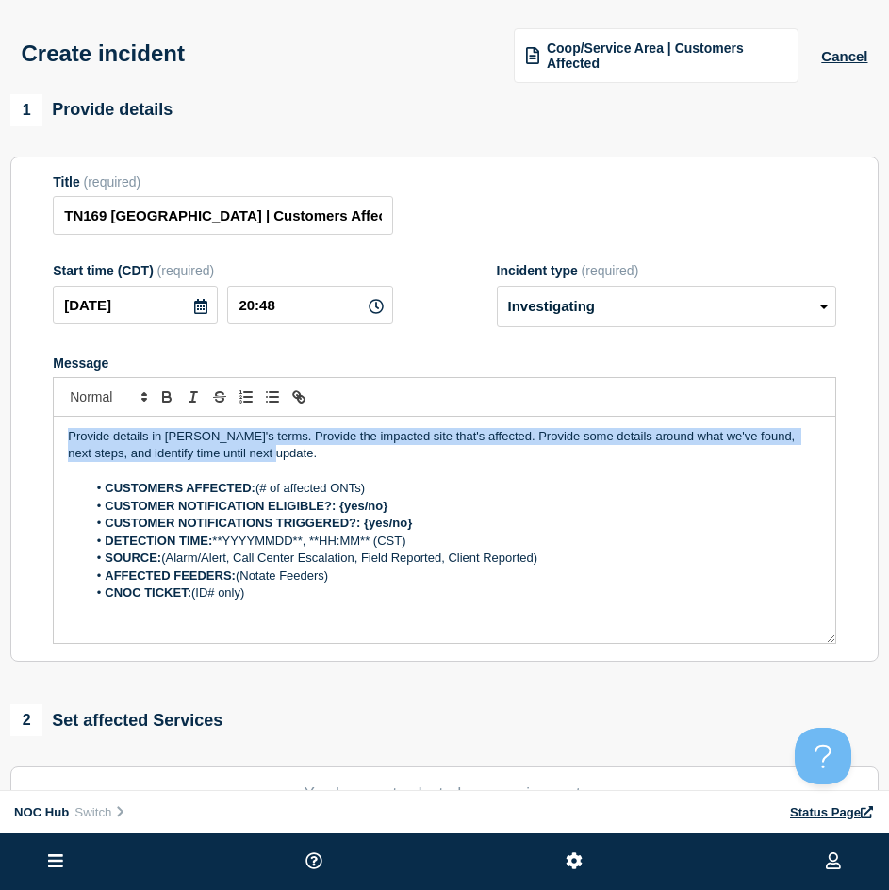
drag, startPoint x: 369, startPoint y: 460, endPoint x: -218, endPoint y: 365, distance: 594.8
click at [0, 365] on html "Home Hub Operations Overview Incident Maintenance Platform Alert Subscribers Te…" at bounding box center [444, 445] width 889 height 890
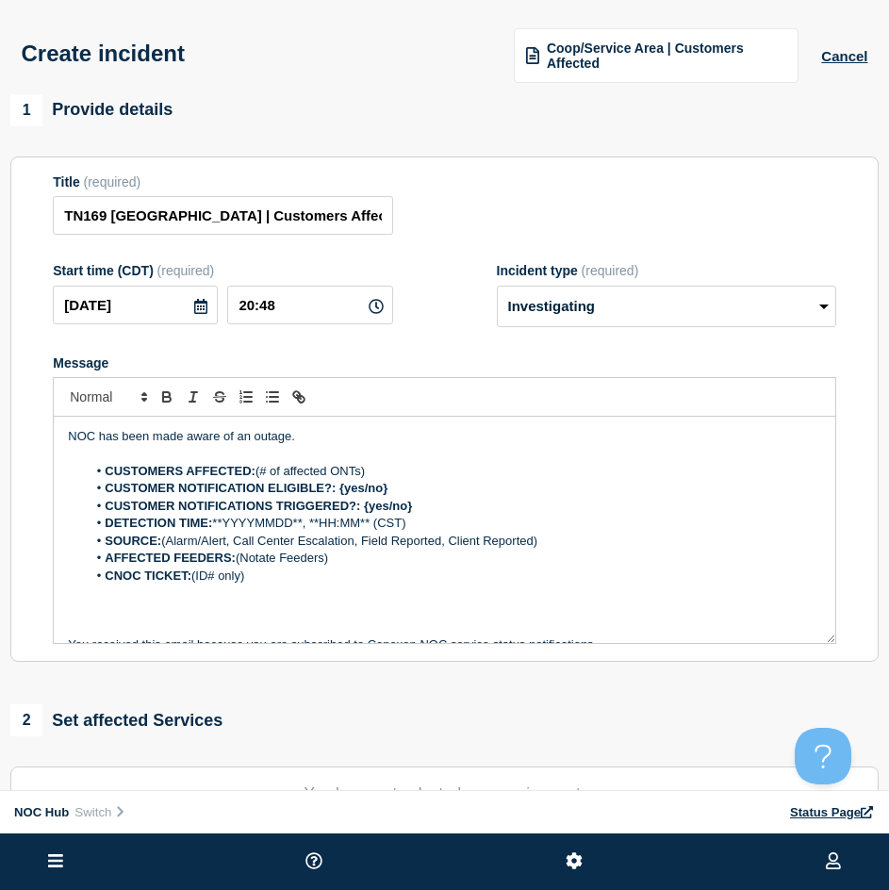
click at [400, 451] on p "Message" at bounding box center [444, 453] width 753 height 17
click at [416, 435] on p "NOC has been made aware of an outage." at bounding box center [444, 436] width 753 height 17
drag, startPoint x: 385, startPoint y: 472, endPoint x: 257, endPoint y: 467, distance: 127.4
click at [257, 467] on li "CUSTOMERS AFFECTED: (# of affected ONTs)" at bounding box center [454, 471] width 734 height 17
drag, startPoint x: 411, startPoint y: 489, endPoint x: 339, endPoint y: 489, distance: 71.6
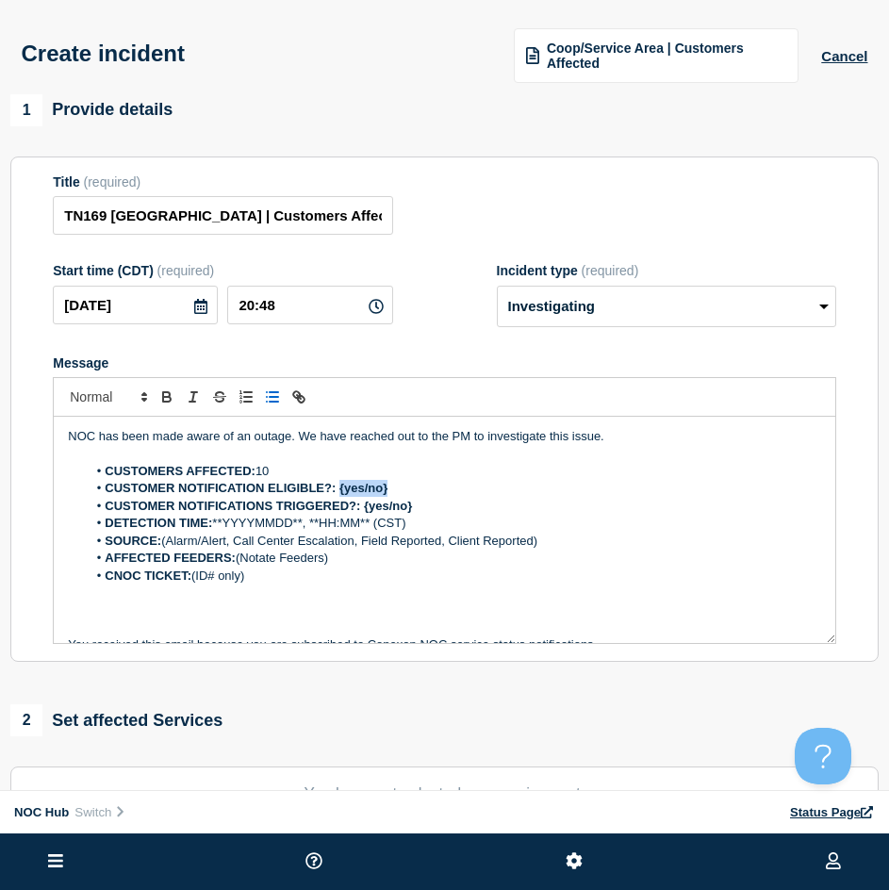
click at [339, 489] on li "CUSTOMER NOTIFICATION ELIGIBLE?: {yes/no}" at bounding box center [454, 488] width 734 height 17
drag, startPoint x: 427, startPoint y: 506, endPoint x: 366, endPoint y: 506, distance: 61.3
click at [366, 506] on li "CUSTOMER NOTIFICATIONS TRIGGERED?: {yes/no}" at bounding box center [454, 506] width 734 height 17
drag, startPoint x: 139, startPoint y: 306, endPoint x: -32, endPoint y: 294, distance: 172.0
click at [0, 294] on html "Home Hub Operations Overview Incident Maintenance Platform Alert Subscribers Te…" at bounding box center [444, 445] width 889 height 890
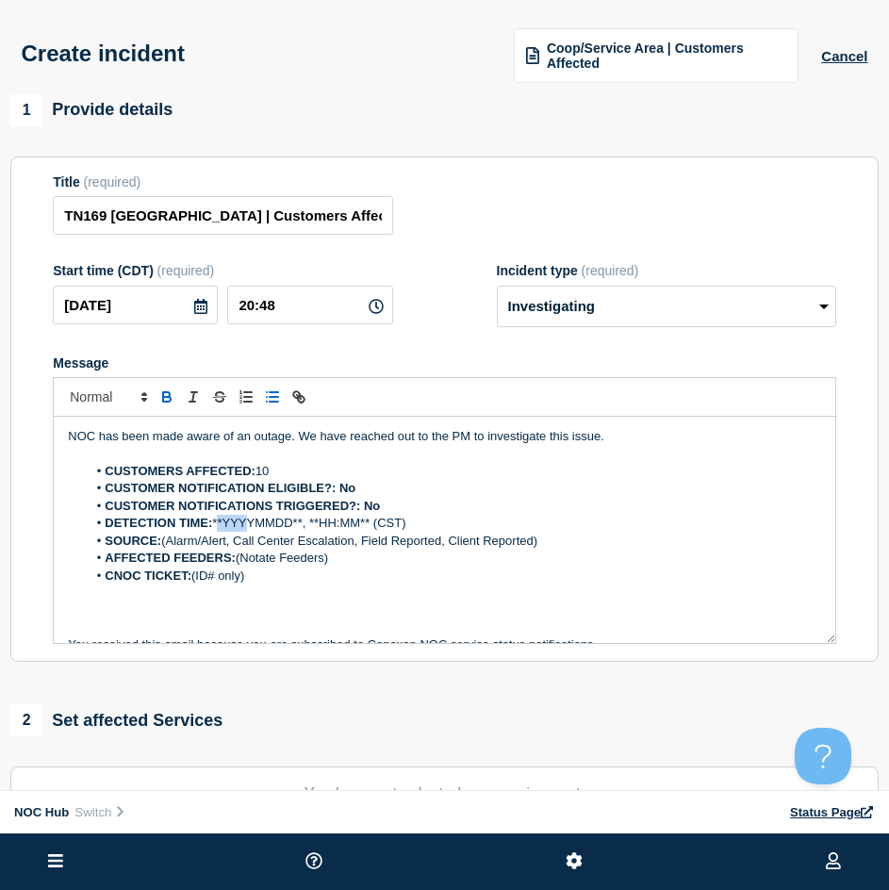
drag, startPoint x: 219, startPoint y: 520, endPoint x: 227, endPoint y: 526, distance: 10.2
click at [244, 528] on li "DETECTION TIME: **YYYYMMDD**, **HH:MM** (CST)" at bounding box center [454, 523] width 734 height 17
drag, startPoint x: 215, startPoint y: 529, endPoint x: 306, endPoint y: 529, distance: 91.4
click at [306, 529] on li "DETECTION TIME: **YYYYMMDD**, **HH:MM** (CST)" at bounding box center [454, 523] width 734 height 17
drag, startPoint x: 294, startPoint y: 312, endPoint x: 175, endPoint y: 312, distance: 118.8
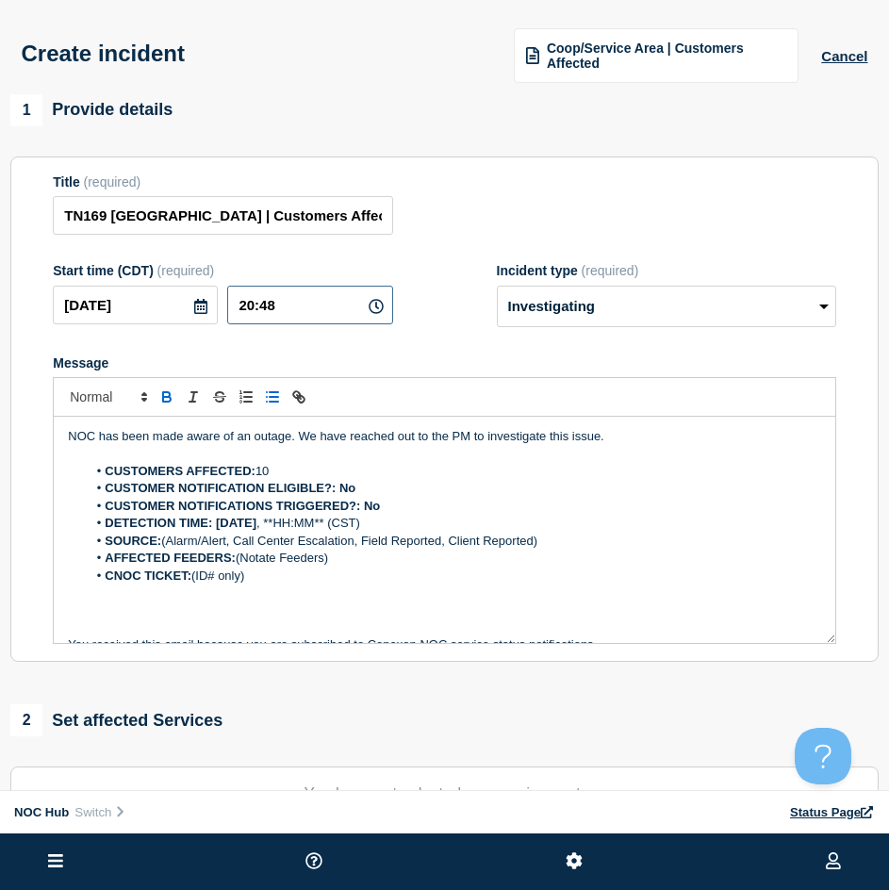
click at [175, 312] on div "2025-09-02 20:48" at bounding box center [222, 305] width 339 height 39
click at [289, 526] on li "DETECTION TIME: 2025-09-02 , **HH:MM** (CST)" at bounding box center [454, 523] width 734 height 17
drag, startPoint x: 287, startPoint y: 525, endPoint x: 345, endPoint y: 528, distance: 58.5
click at [345, 528] on li "DETECTION TIME: 2025-09-02 , **HH:MM** (CST)" at bounding box center [454, 523] width 734 height 17
drag, startPoint x: 527, startPoint y: 549, endPoint x: 166, endPoint y: 546, distance: 361.0
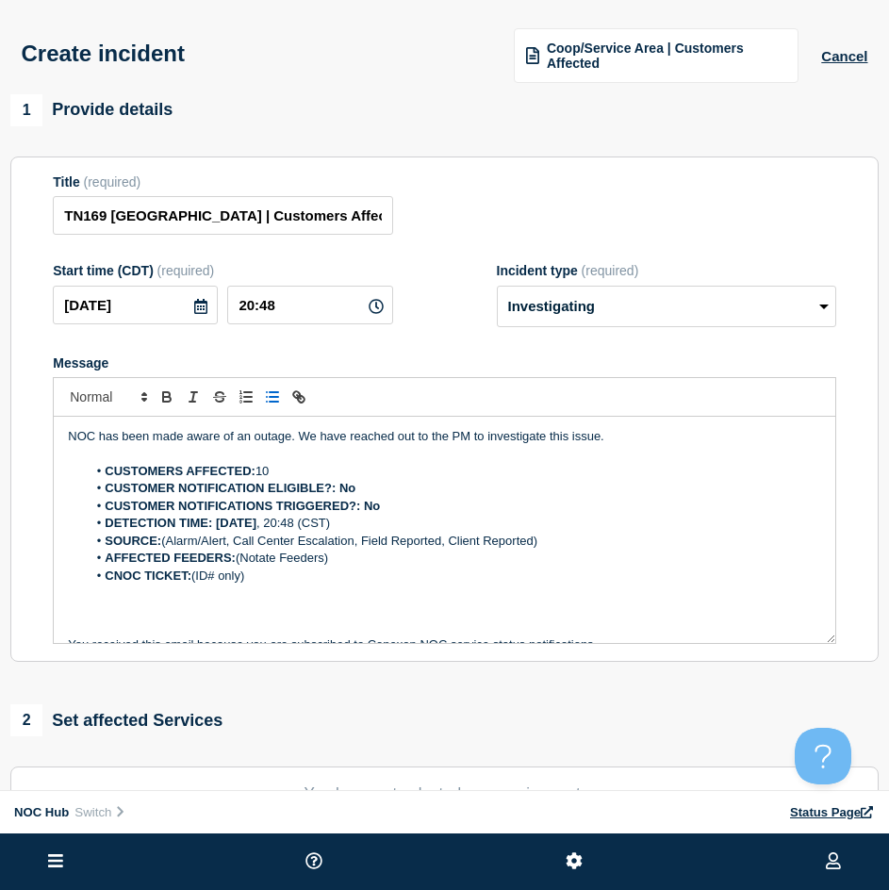
click at [166, 546] on li "SOURCE: (Alarm/Alert, Call Center Escalation, Field Reported, Client Reported)" at bounding box center [454, 541] width 734 height 17
drag, startPoint x: 333, startPoint y: 558, endPoint x: 252, endPoint y: 554, distance: 81.1
click at [240, 559] on li "AFFECTED FEEDERS: (Notate Feeders)" at bounding box center [454, 557] width 734 height 17
drag, startPoint x: 247, startPoint y: 579, endPoint x: 195, endPoint y: 582, distance: 51.9
click at [195, 582] on div "NOC has been made aware of an outage. We have reached out to the PM to investig…" at bounding box center [444, 530] width 781 height 226
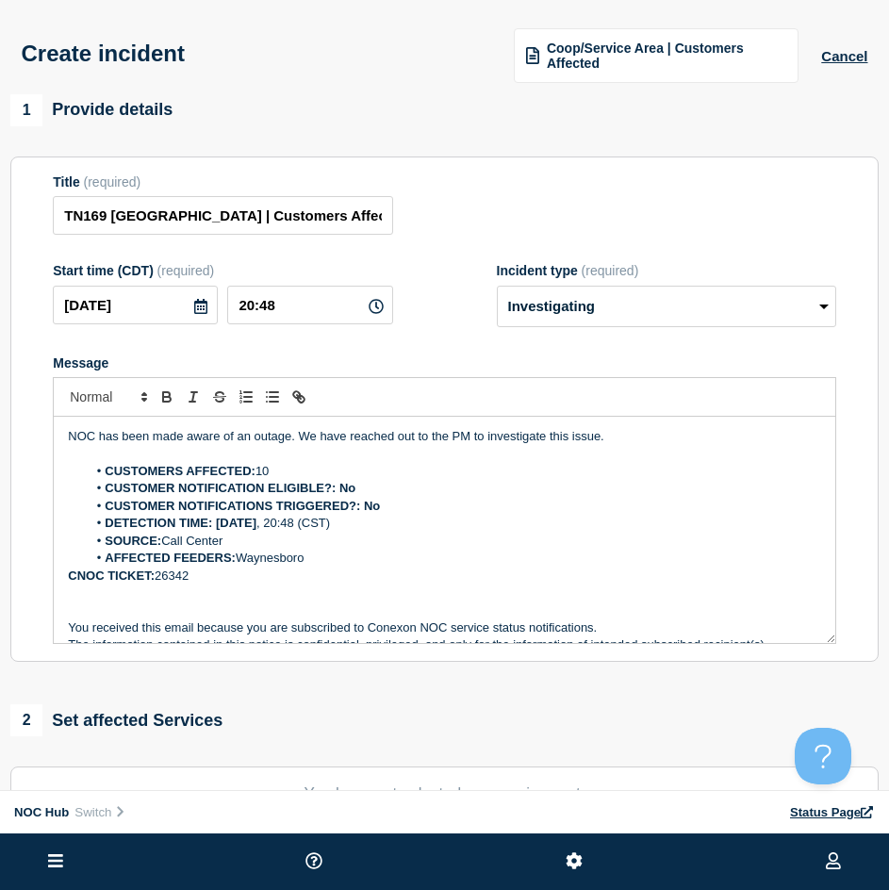
click at [71, 582] on strong "CNOC TICKET:" at bounding box center [111, 575] width 87 height 14
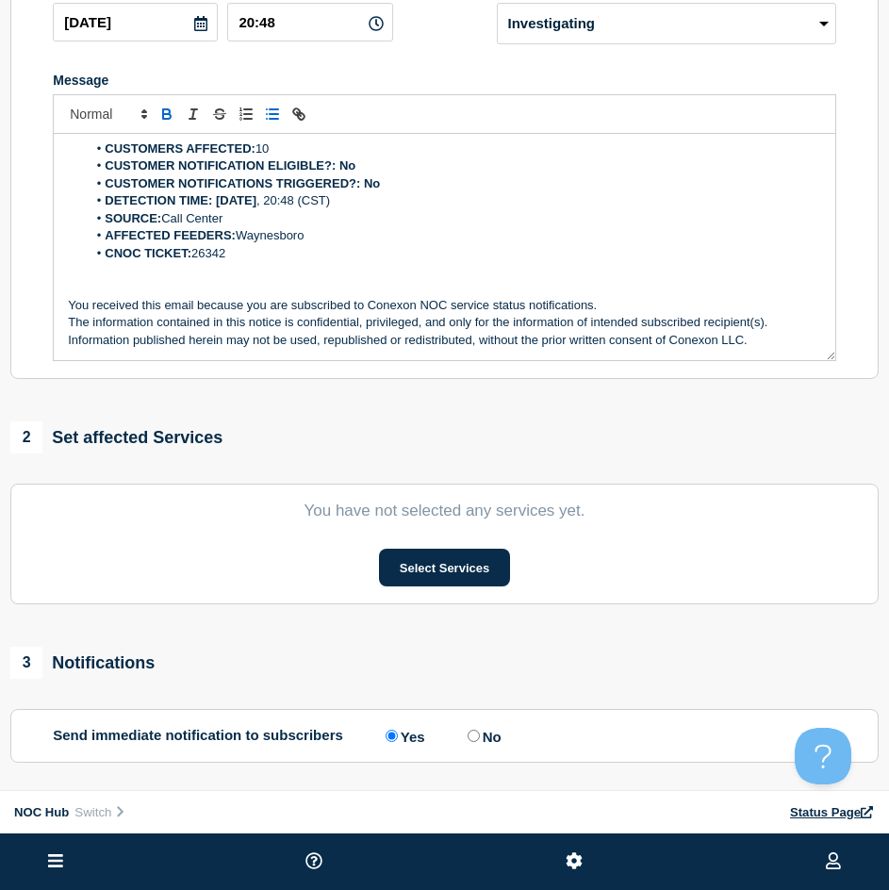
scroll to position [448, 0]
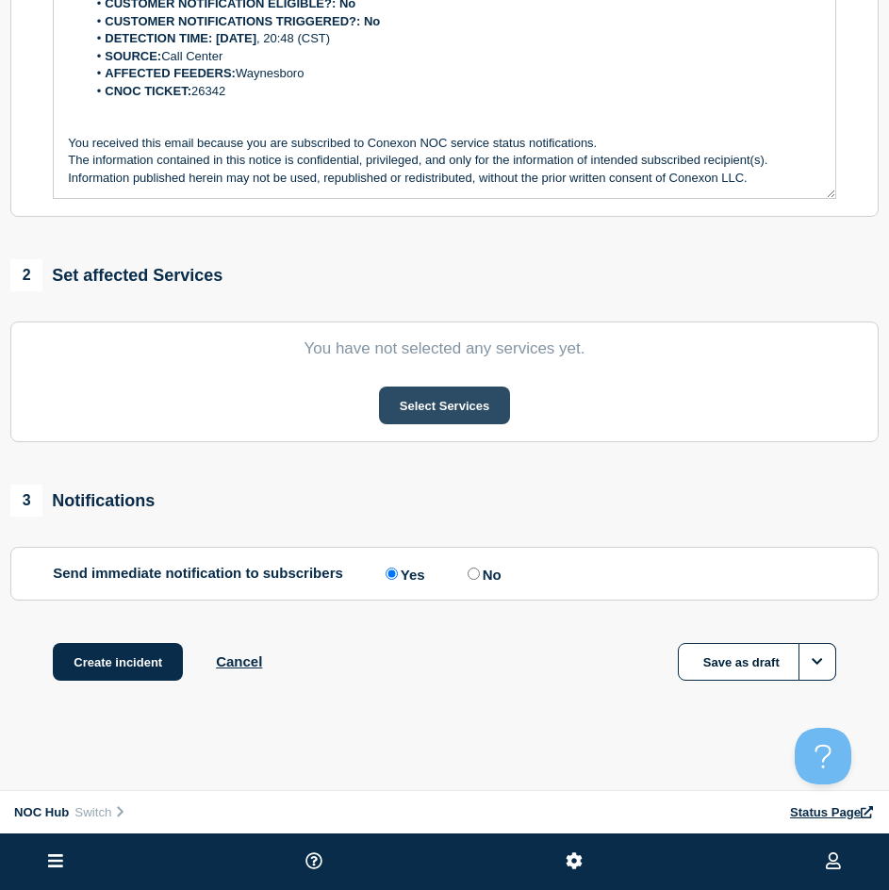
click at [426, 411] on button "Select Services" at bounding box center [444, 405] width 131 height 38
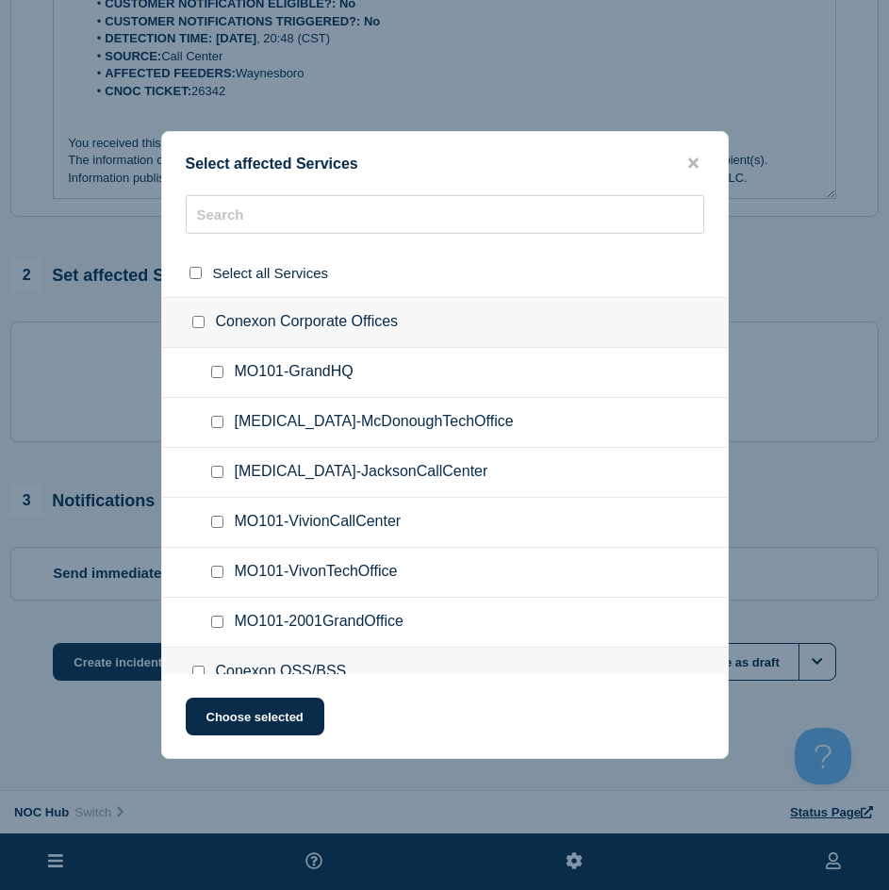
click at [255, 402] on ul "GA101-McDonoughTechOffice" at bounding box center [445, 423] width 566 height 50
click at [275, 227] on input "text" at bounding box center [445, 214] width 518 height 39
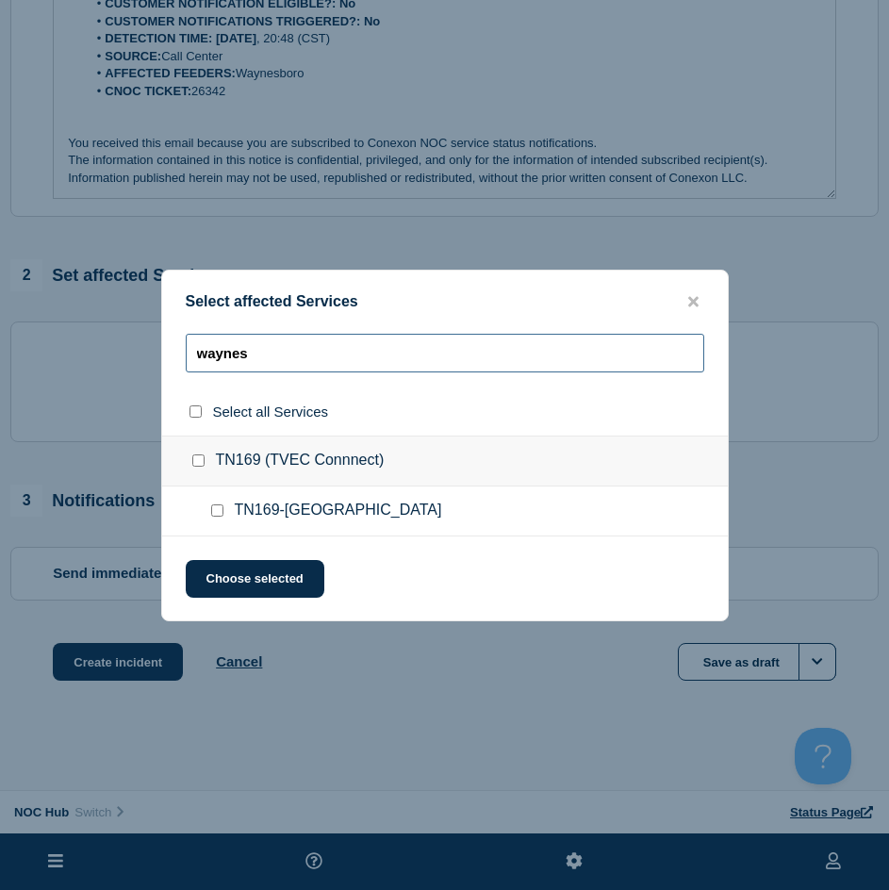
type input "waynes"
click at [219, 509] on div at bounding box center [220, 510] width 27 height 19
click at [219, 515] on input "TN169-Waynesboro checkbox" at bounding box center [217, 510] width 12 height 12
checkbox input "true"
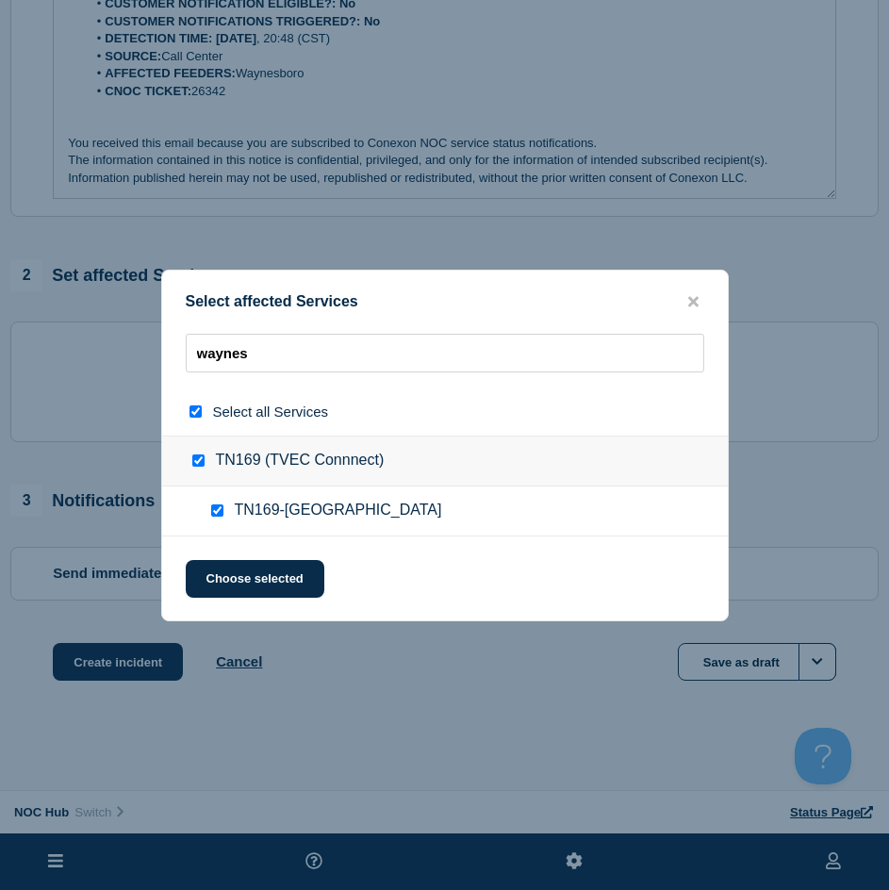
checkbox input "true"
click at [239, 583] on button "Choose selected" at bounding box center [255, 579] width 139 height 38
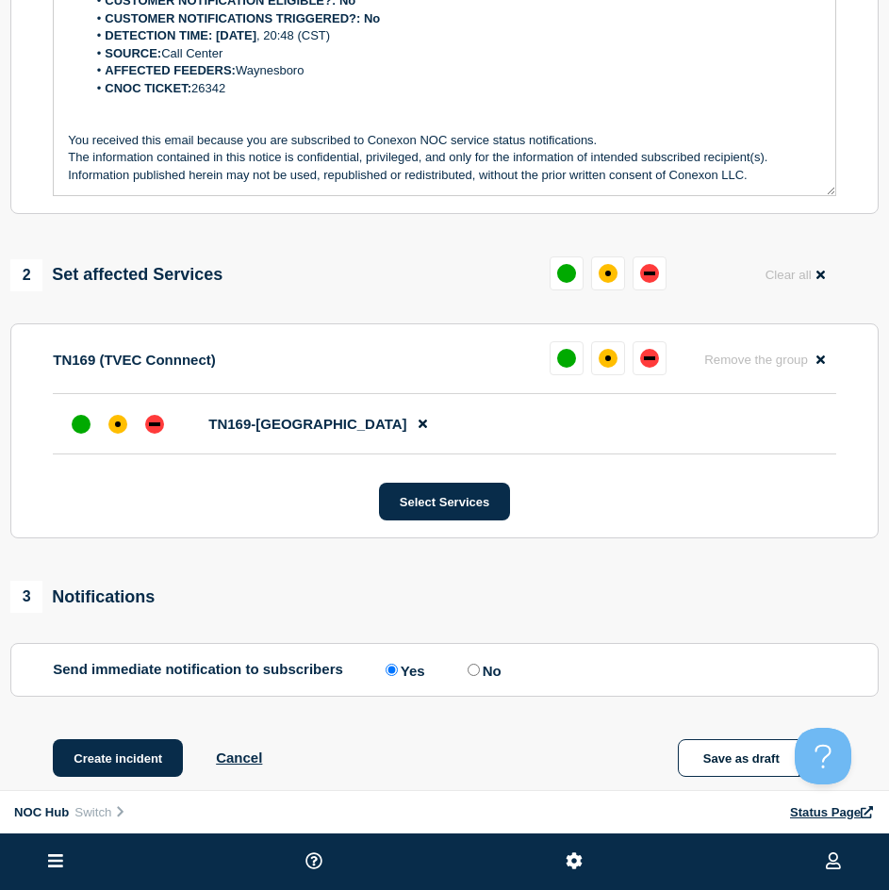
click at [172, 431] on li "TN169-Waynesboro" at bounding box center [444, 424] width 783 height 60
click at [154, 418] on div "down" at bounding box center [154, 424] width 19 height 19
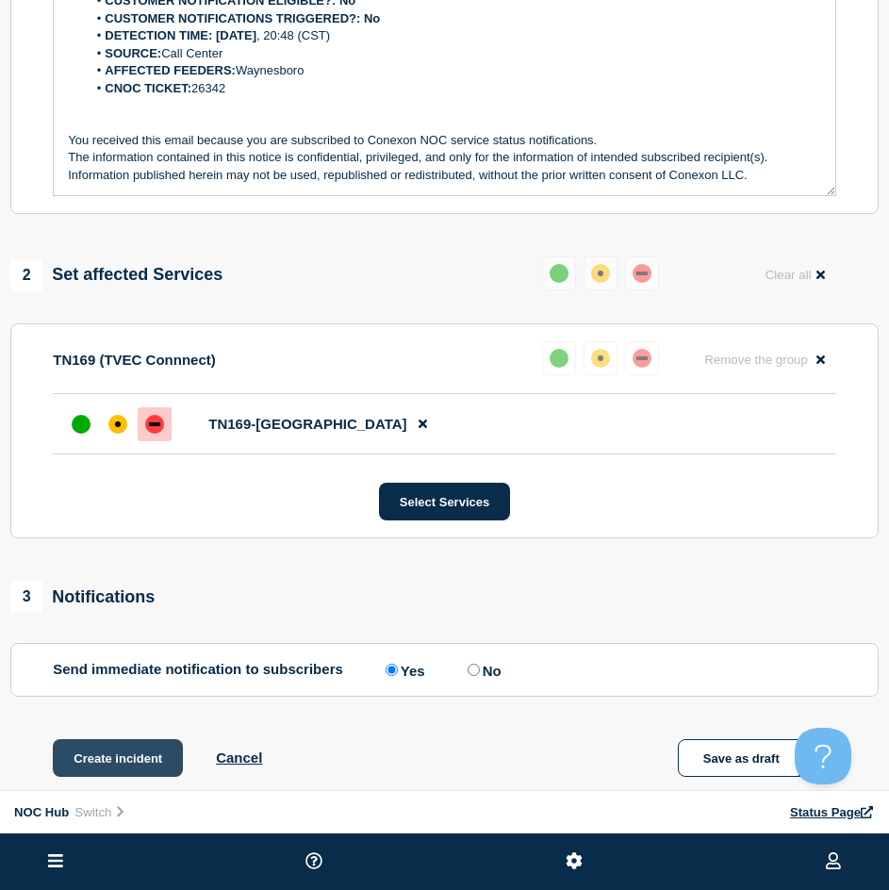
click at [132, 762] on button "Create incident" at bounding box center [118, 758] width 130 height 38
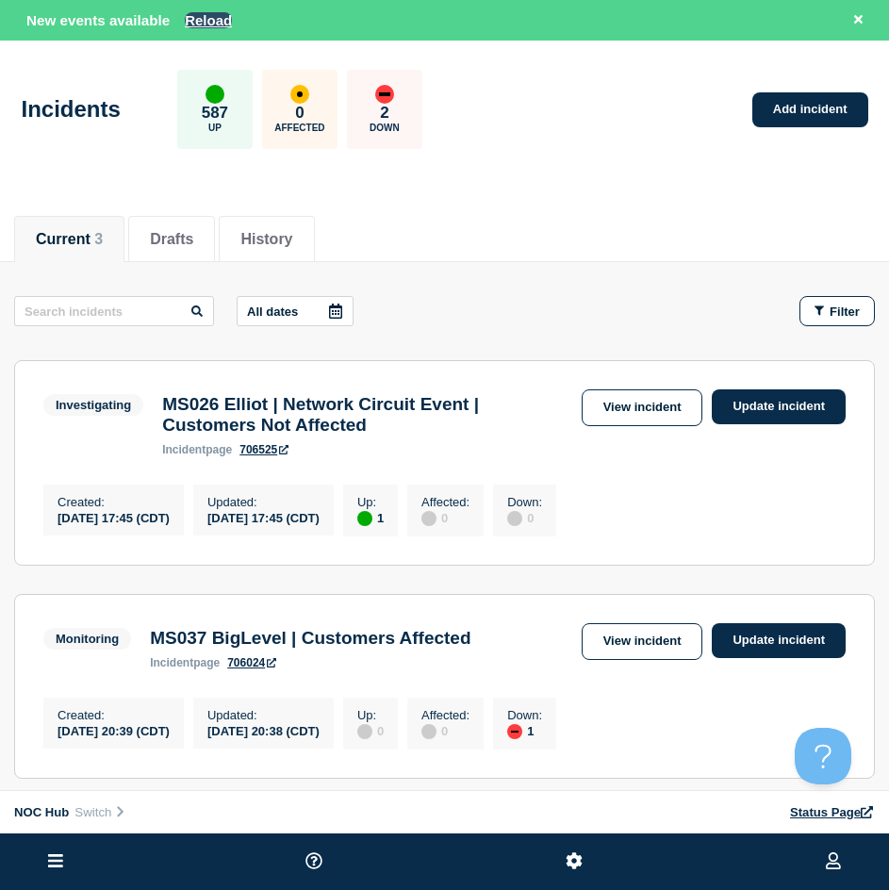
click at [207, 19] on button "Reload" at bounding box center [208, 20] width 47 height 16
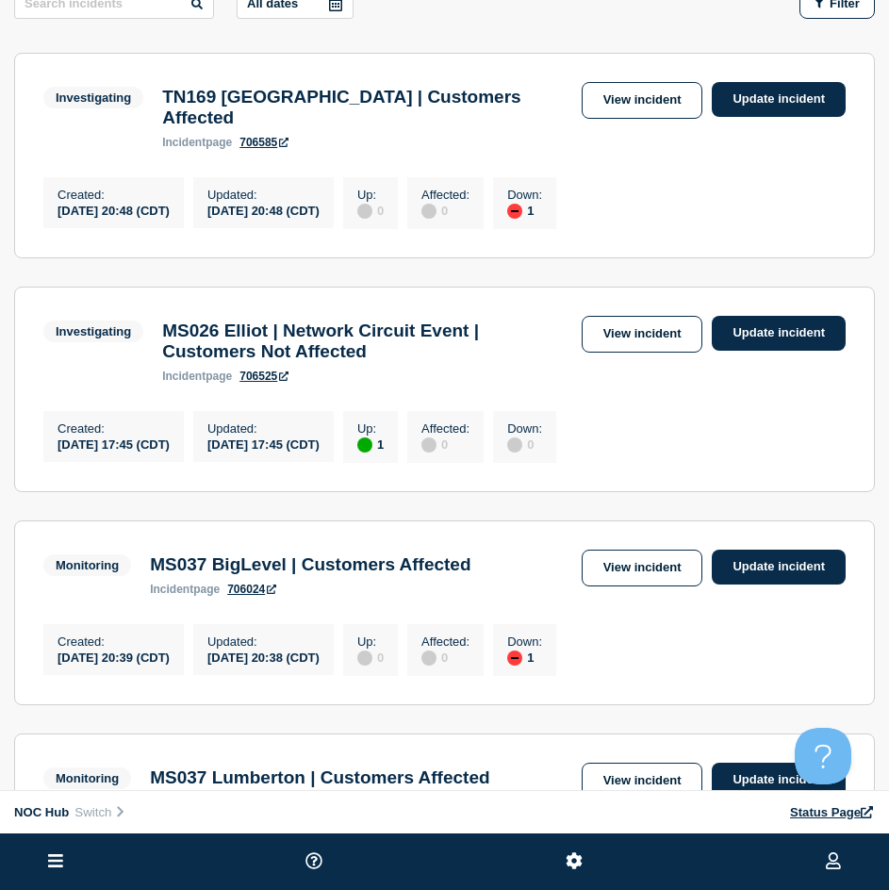
scroll to position [173, 0]
